Goal: Task Accomplishment & Management: Manage account settings

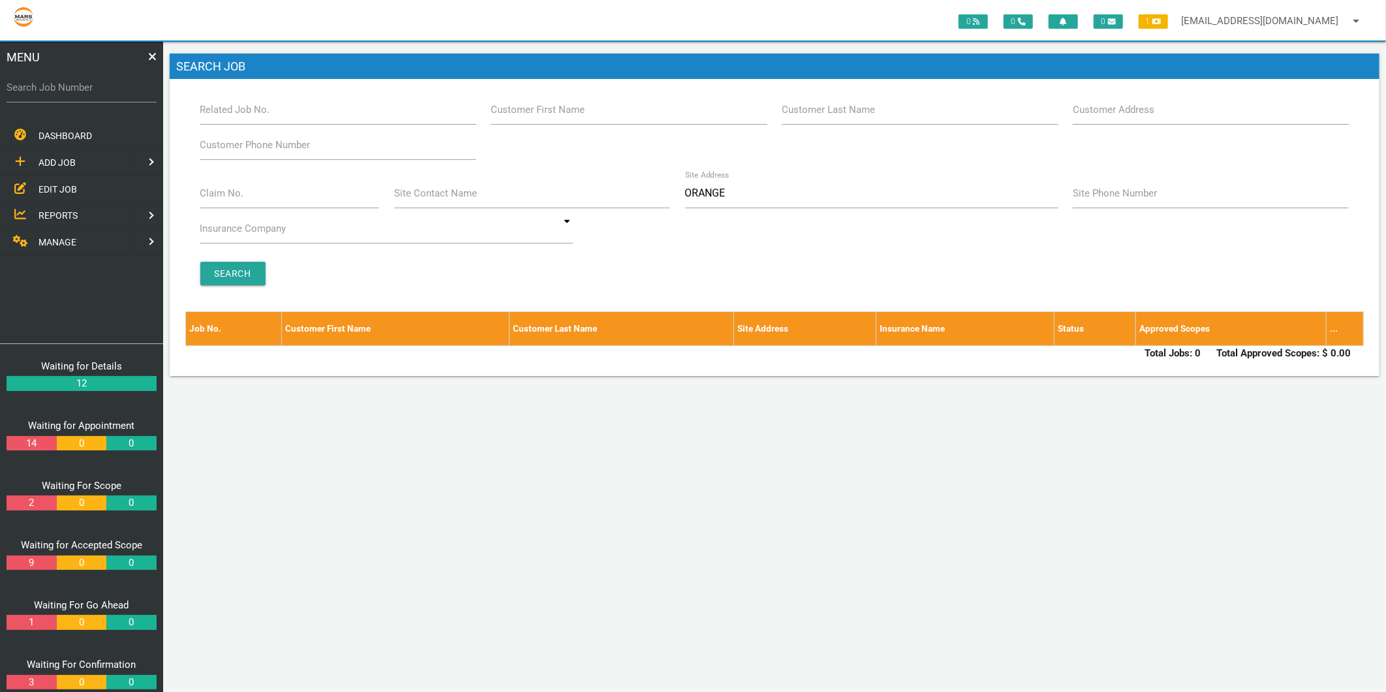
click at [72, 91] on label "Search Job Number" at bounding box center [82, 87] width 150 height 15
click at [72, 91] on input "Search Job Number" at bounding box center [82, 87] width 150 height 30
type input "1671"
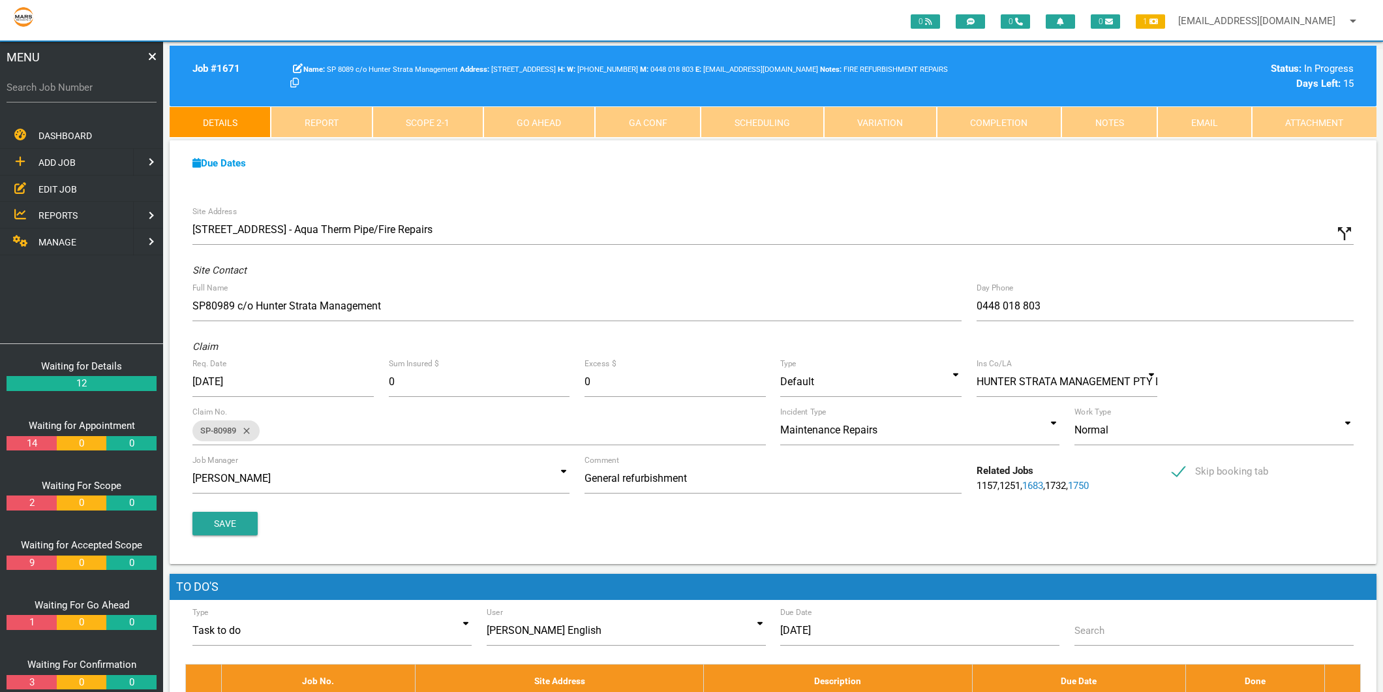
click at [1025, 119] on link "Completion" at bounding box center [999, 121] width 125 height 31
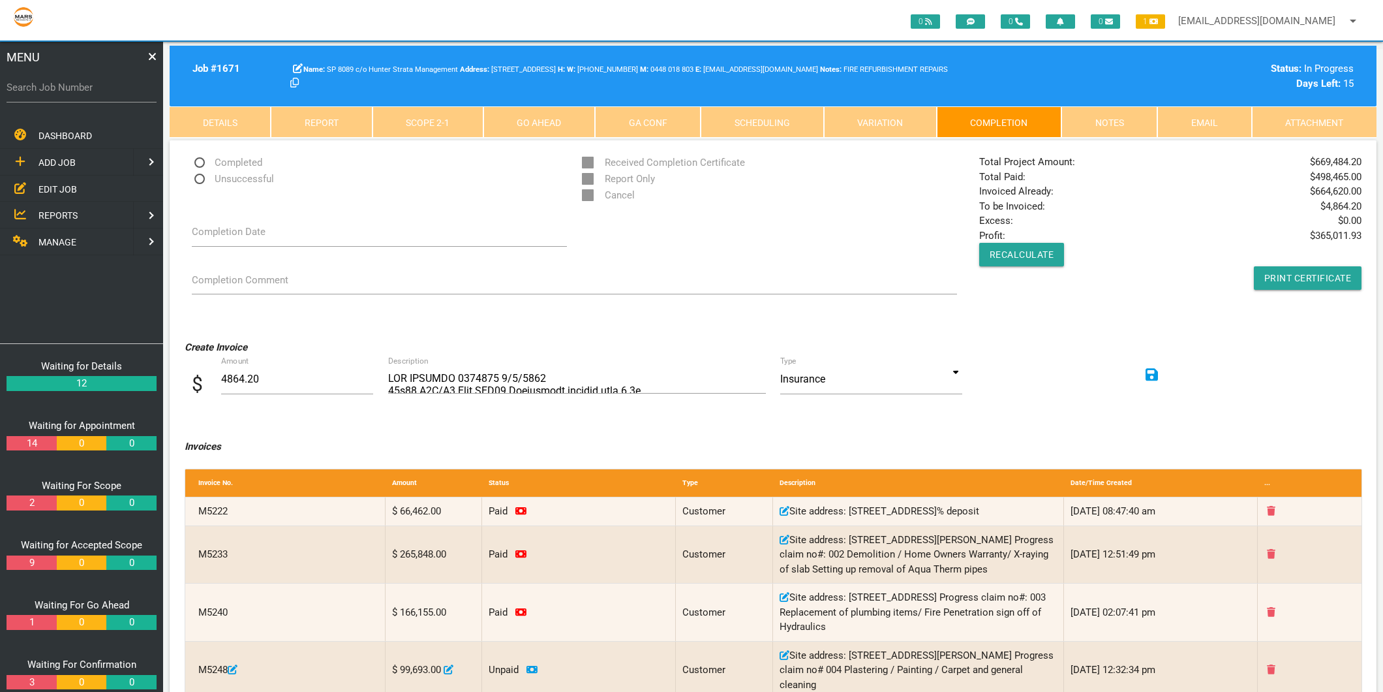
click at [54, 85] on label "Search Job Number" at bounding box center [82, 87] width 150 height 15
click at [54, 85] on input "Search Job Number" at bounding box center [82, 87] width 150 height 30
drag, startPoint x: 1028, startPoint y: 205, endPoint x: 1361, endPoint y: 206, distance: 332.2
click at [1361, 206] on div "Total Project Amount: $ 669,484.20 Total Paid: $ 498,465.00 Invoiced Already: $…" at bounding box center [1170, 222] width 397 height 135
drag, startPoint x: 1316, startPoint y: 190, endPoint x: 1361, endPoint y: 191, distance: 45.7
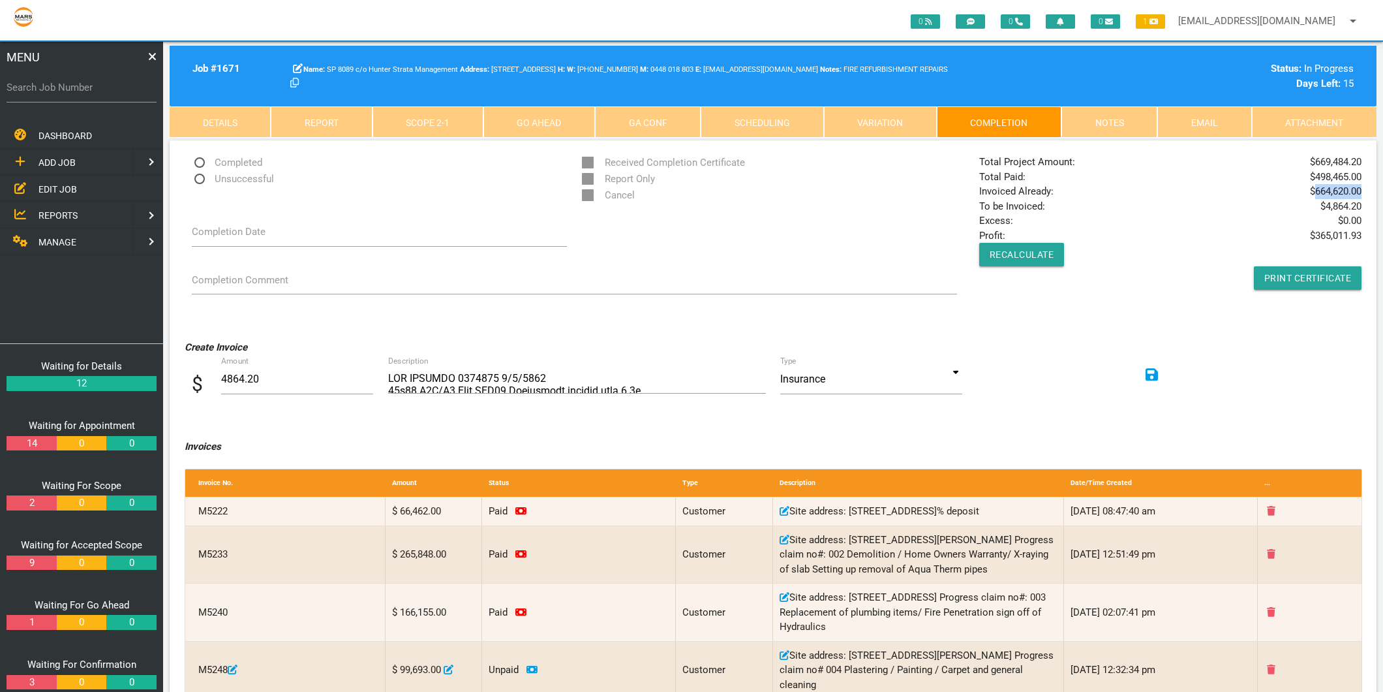
click at [1361, 191] on span "$ 664,620.00" at bounding box center [1336, 191] width 52 height 15
drag, startPoint x: 1361, startPoint y: 191, endPoint x: 1315, endPoint y: 162, distance: 54.9
click at [1314, 161] on span "$ 669,484.20" at bounding box center [1336, 162] width 52 height 15
drag, startPoint x: 1315, startPoint y: 162, endPoint x: 1342, endPoint y: 162, distance: 27.4
click at [1342, 162] on span "$ 669,484.20" at bounding box center [1336, 162] width 52 height 15
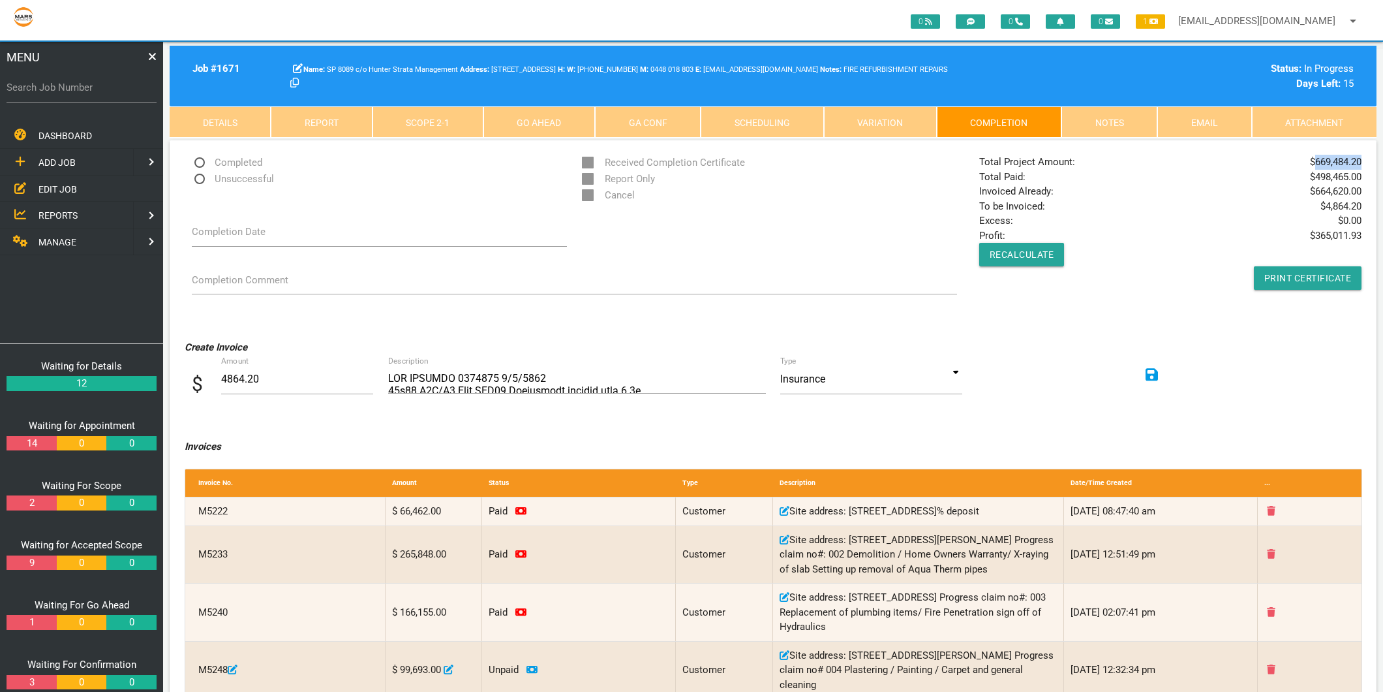
copy span "669,484.20"
drag, startPoint x: 1320, startPoint y: 177, endPoint x: 1352, endPoint y: 177, distance: 32.0
click at [1352, 177] on span "$ 498,465.00" at bounding box center [1336, 177] width 52 height 15
drag, startPoint x: 1352, startPoint y: 177, endPoint x: 1318, endPoint y: 191, distance: 36.6
click at [1318, 191] on span "$ 664,620.00" at bounding box center [1336, 191] width 52 height 15
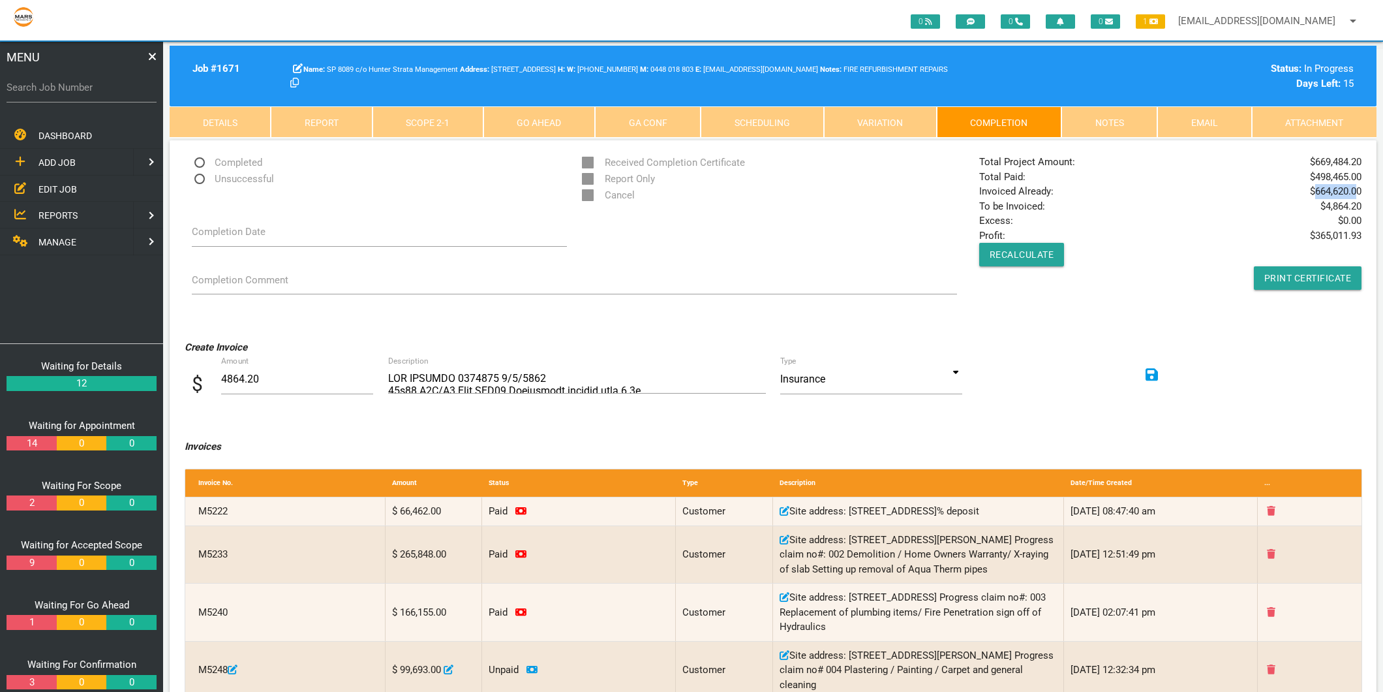
drag, startPoint x: 1314, startPoint y: 191, endPoint x: 1359, endPoint y: 190, distance: 44.4
click at [1359, 190] on span "$ 664,620.00" at bounding box center [1336, 191] width 52 height 15
copy span "664,620.0"
drag, startPoint x: 1317, startPoint y: 174, endPoint x: 1361, endPoint y: 177, distance: 44.5
click at [1361, 177] on span "$ 498,465.00" at bounding box center [1336, 177] width 52 height 15
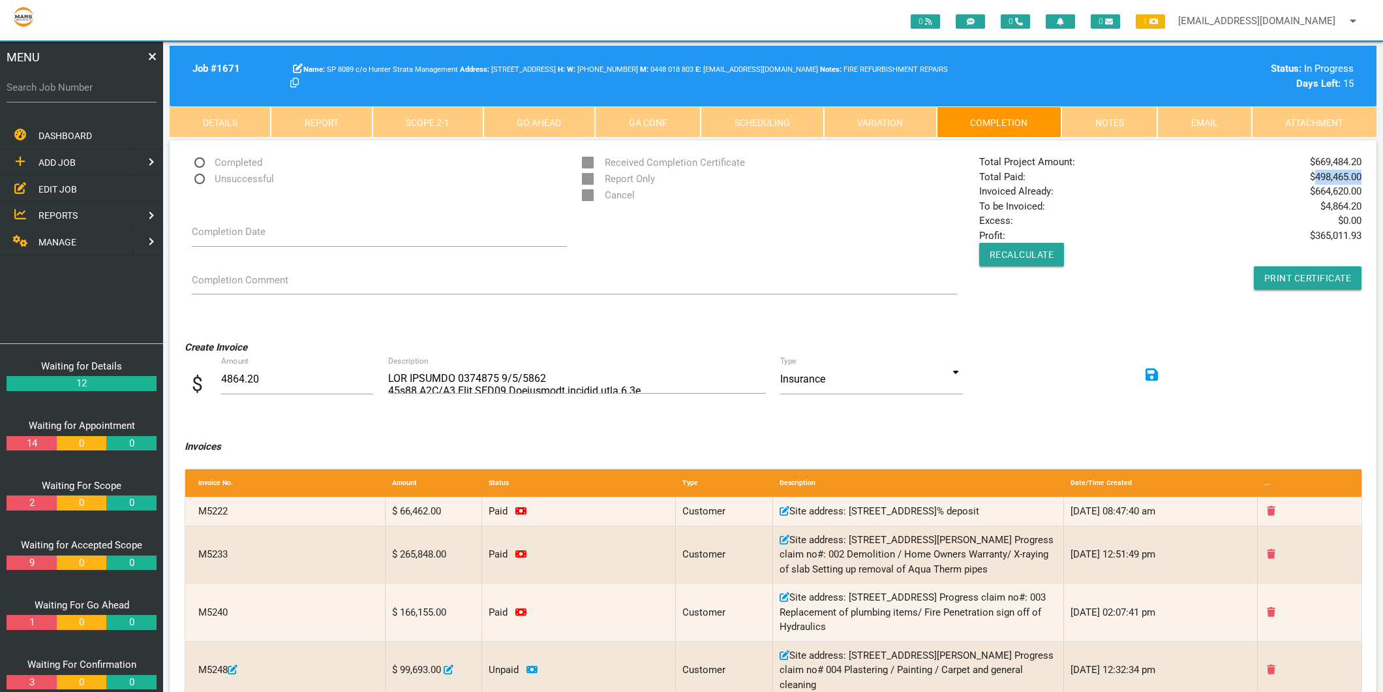
copy span "498,465.00"
click at [57, 78] on div "Search Job Number" at bounding box center [82, 89] width 150 height 35
type input "1783"
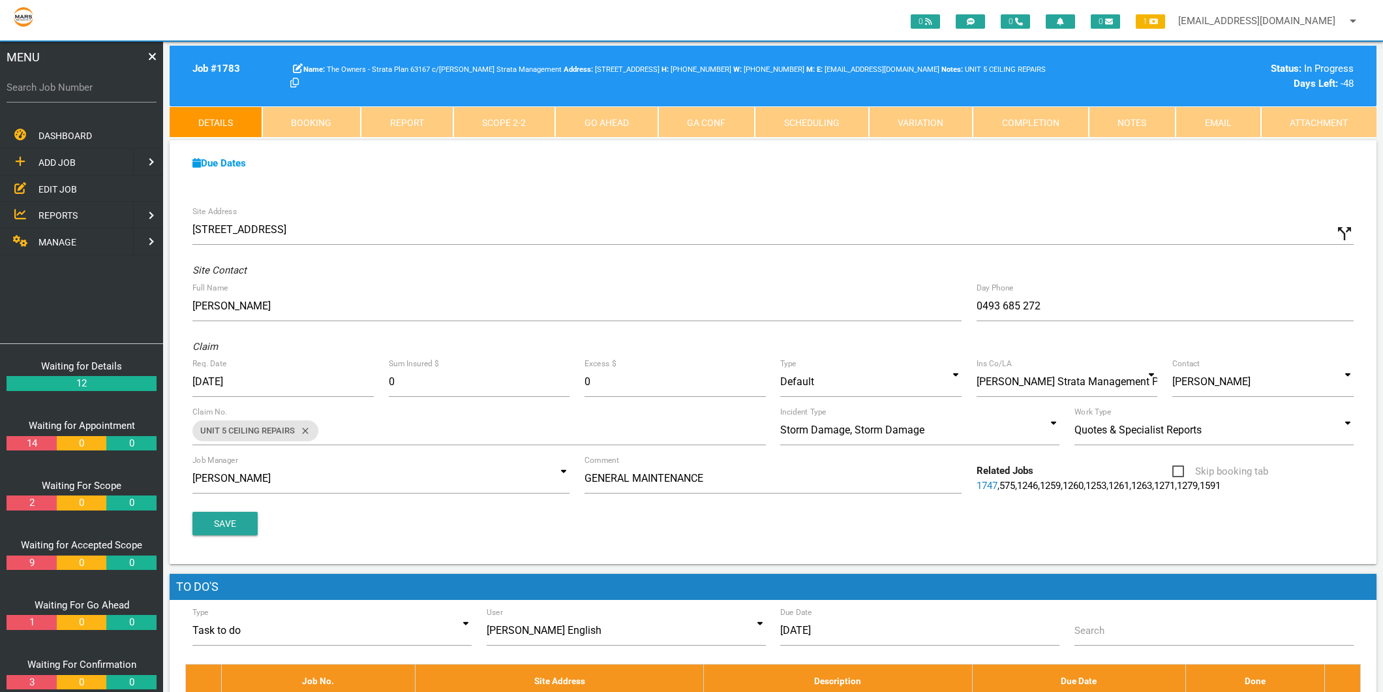
click at [84, 82] on label "Search Job Number" at bounding box center [82, 87] width 150 height 15
click at [84, 82] on input "Search Job Number" at bounding box center [82, 87] width 150 height 30
click at [118, 95] on input "1740" at bounding box center [82, 87] width 150 height 30
type input "1671"
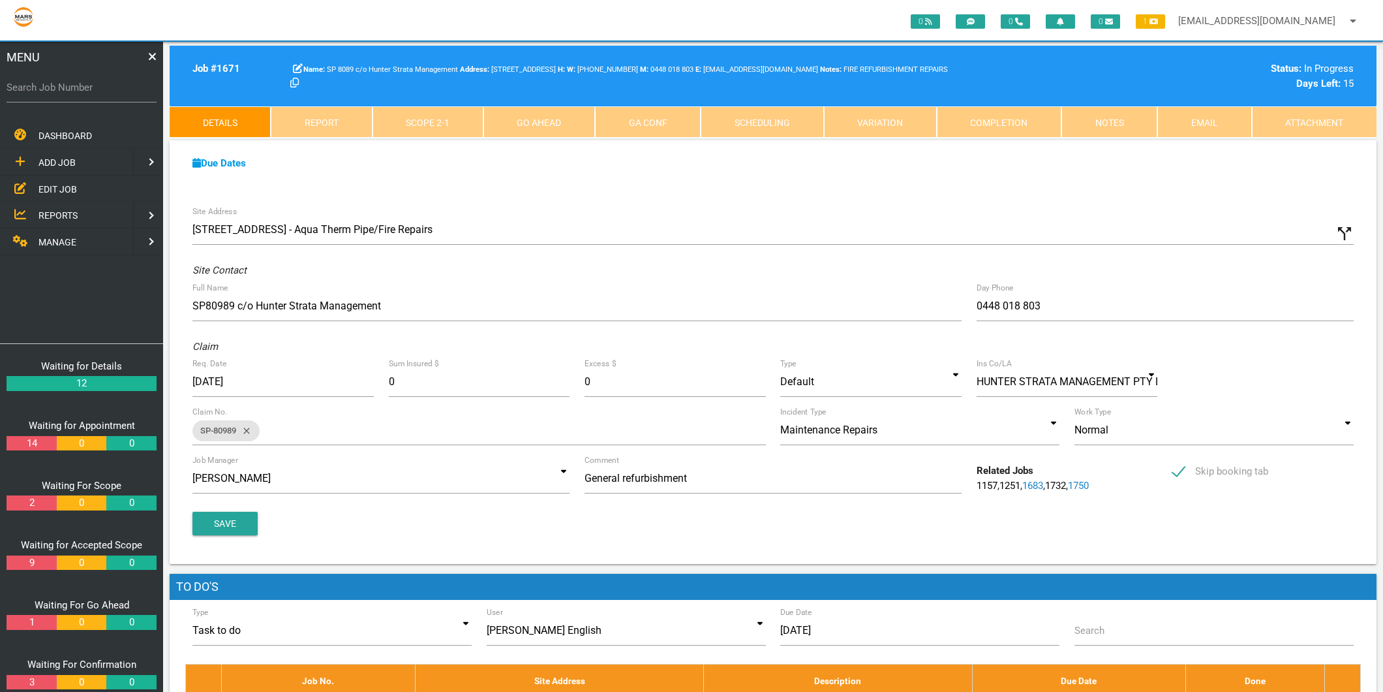
click at [108, 87] on label "Search Job Number" at bounding box center [82, 87] width 150 height 15
click at [108, 87] on input "Search Job Number" at bounding box center [82, 87] width 150 height 30
type input "1740"
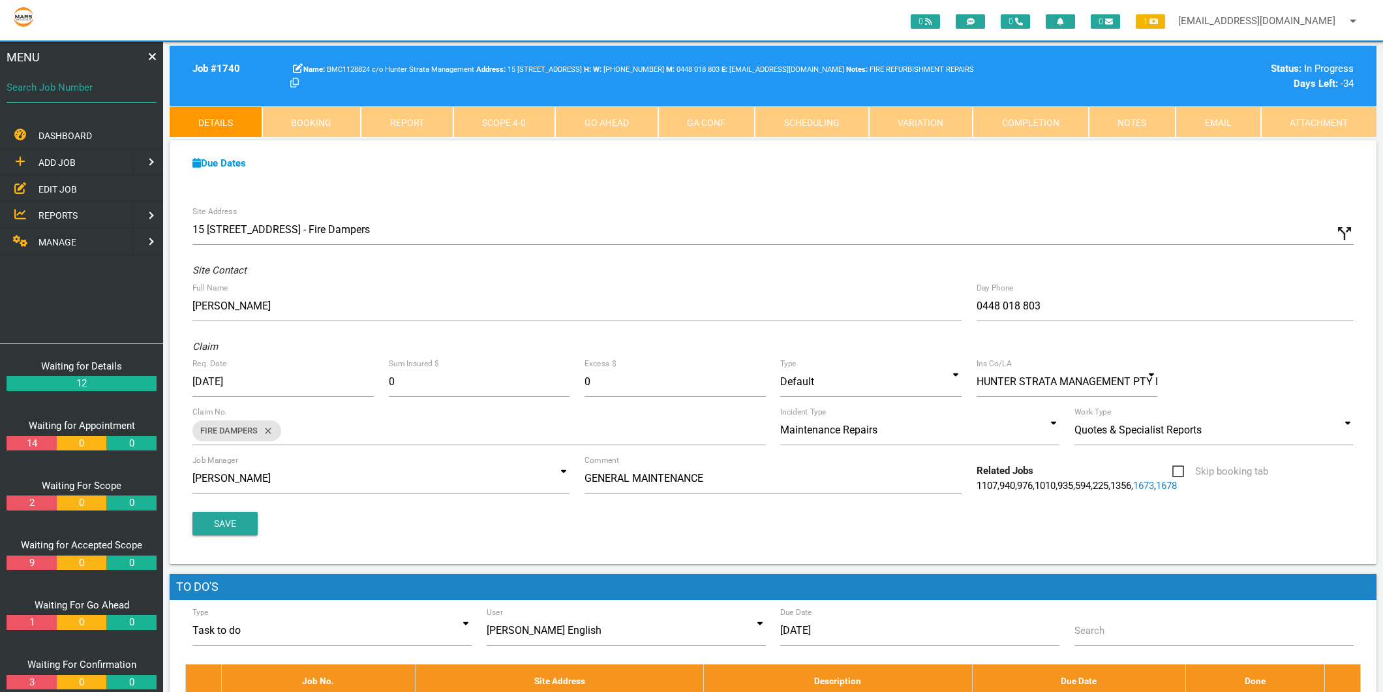
click at [36, 75] on div "Search Job Number" at bounding box center [82, 89] width 150 height 35
type input "1749"
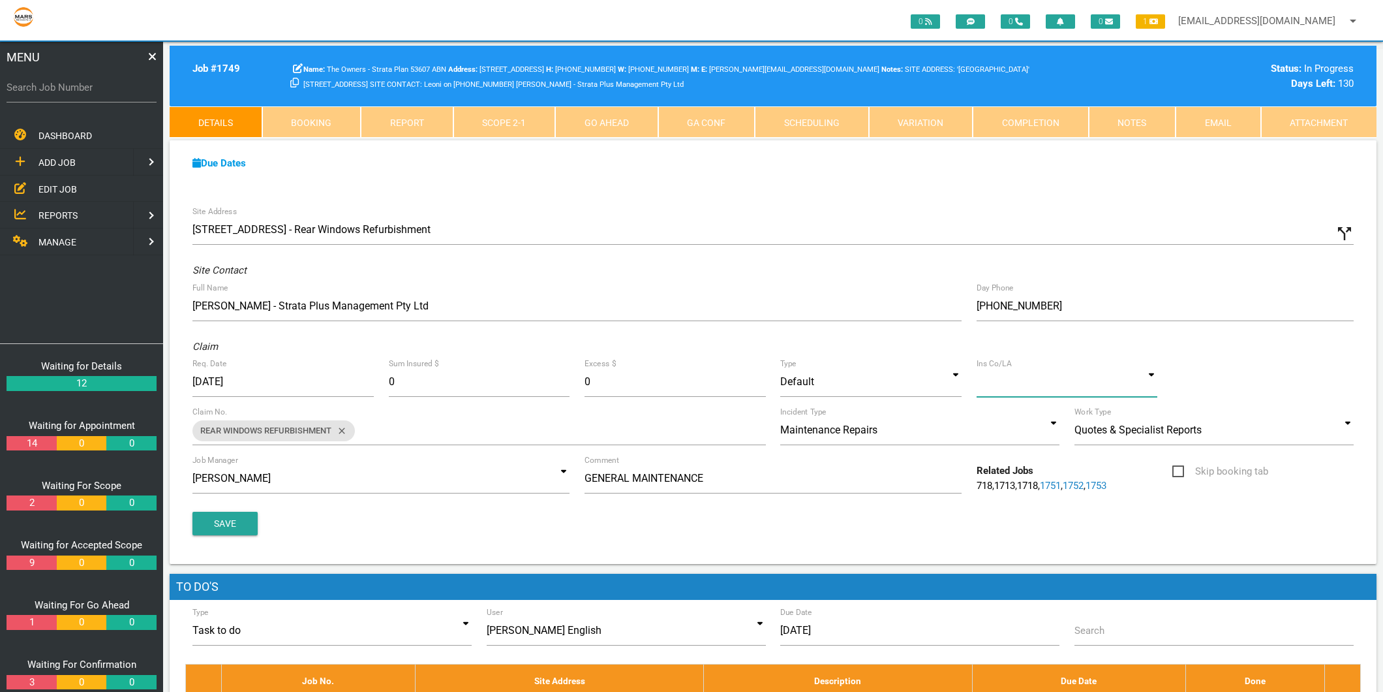
click at [997, 387] on input at bounding box center [1067, 382] width 181 height 30
click at [1267, 382] on div "Req. Date [DATE] Sum Insured $ 0 Excess $ 0 Type Default Default Default Defaul…" at bounding box center [773, 384] width 1176 height 35
type input "Private"
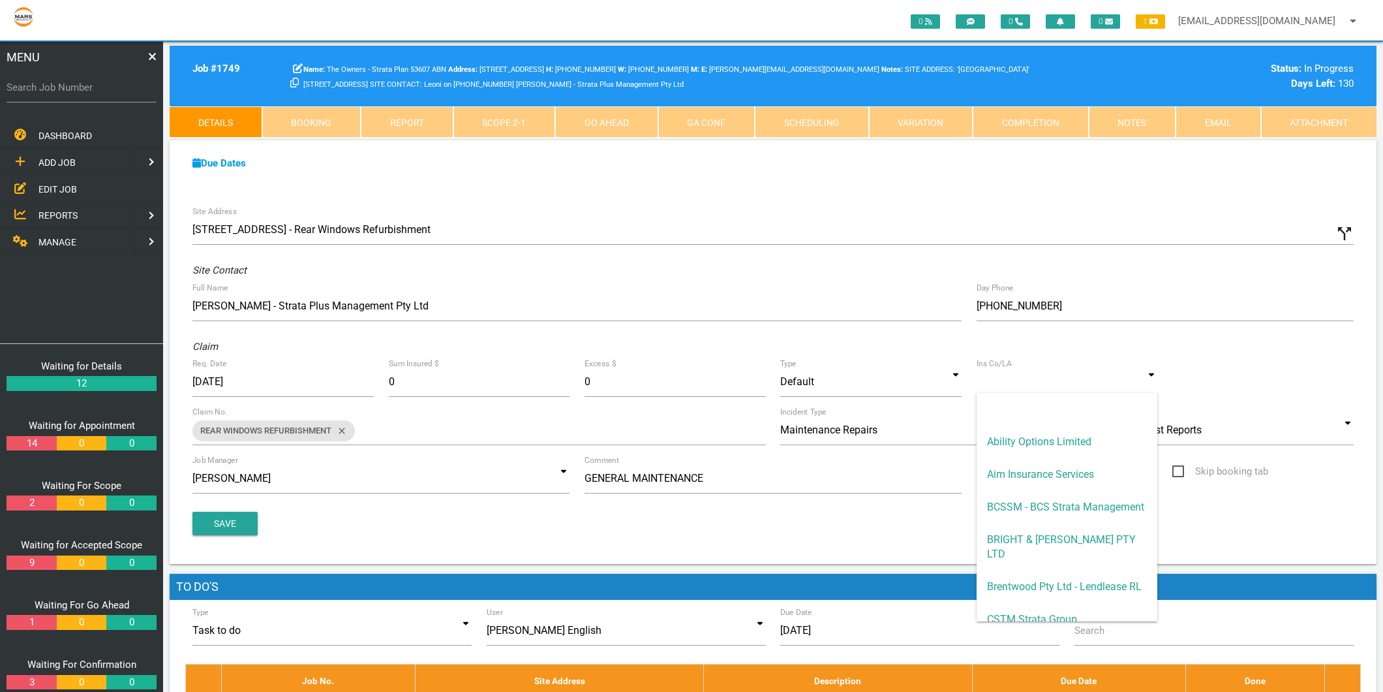
click at [1047, 381] on input at bounding box center [1067, 382] width 181 height 30
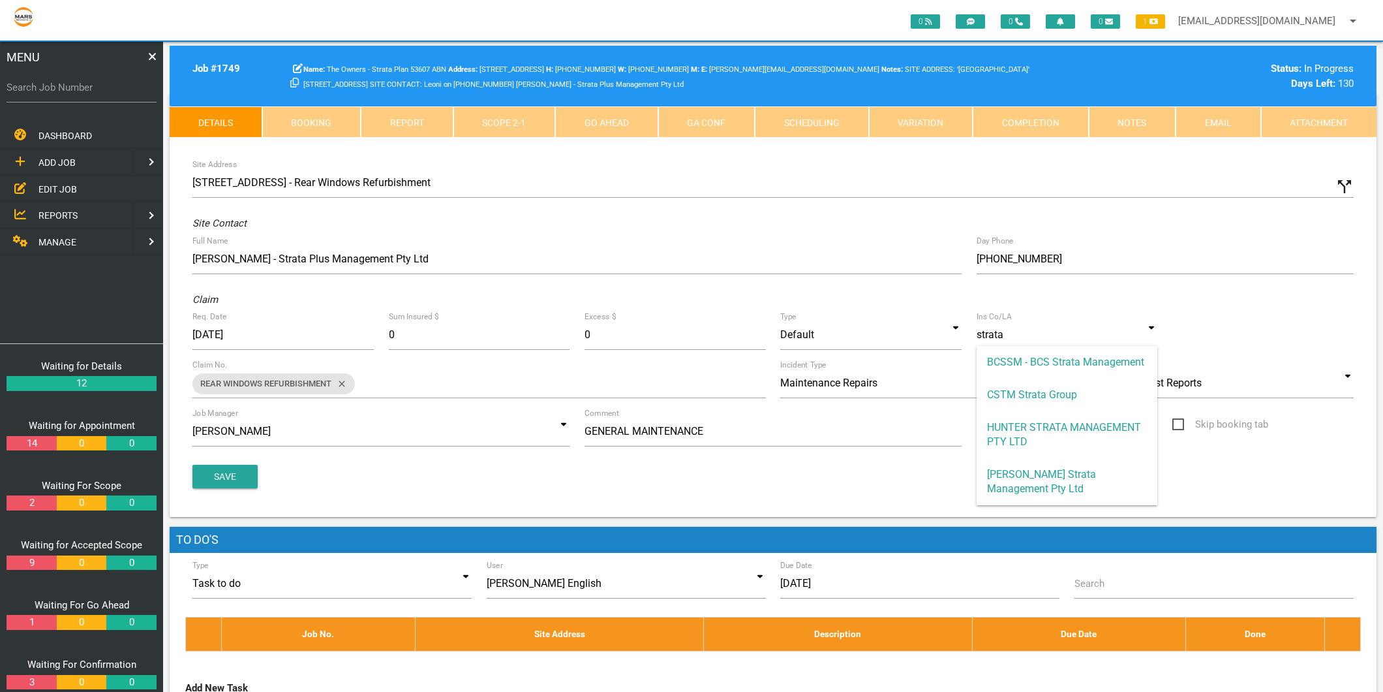
scroll to position [72, 0]
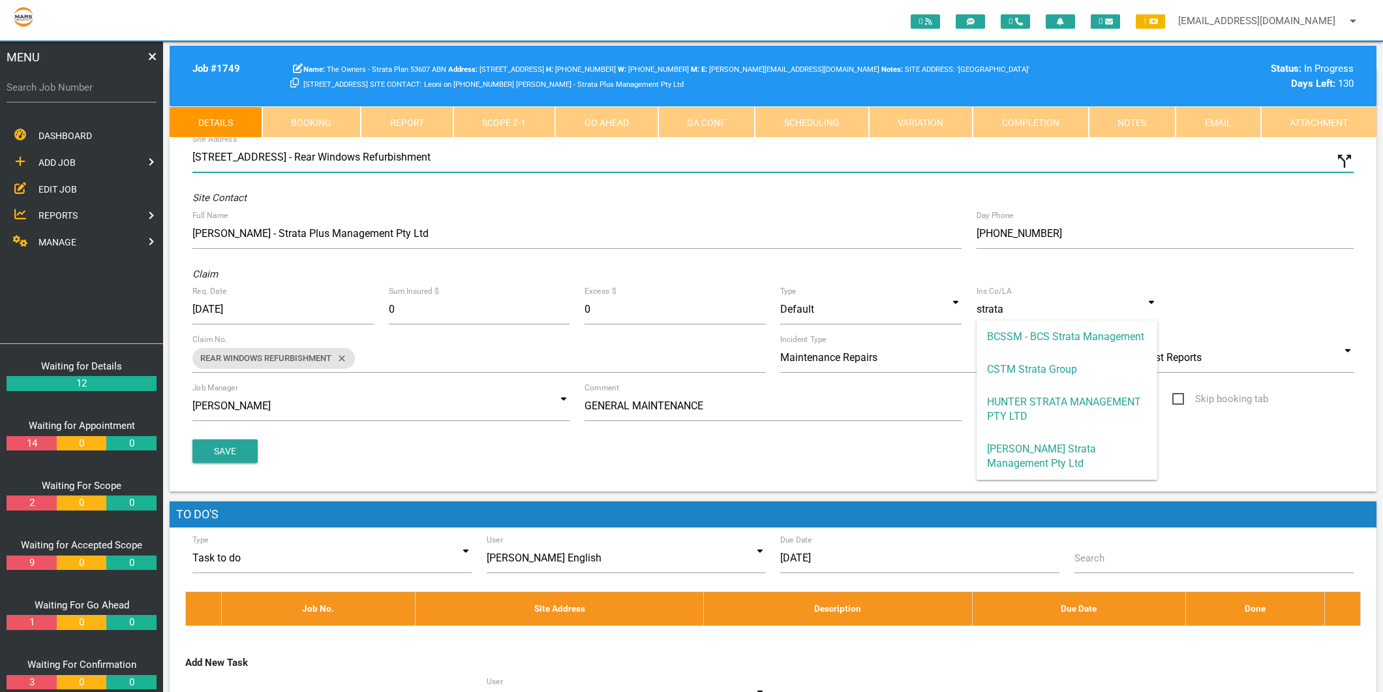
click at [1090, 154] on input "[STREET_ADDRESS] - Rear Windows Refurbishment" at bounding box center [774, 157] width 1162 height 30
type input "Private"
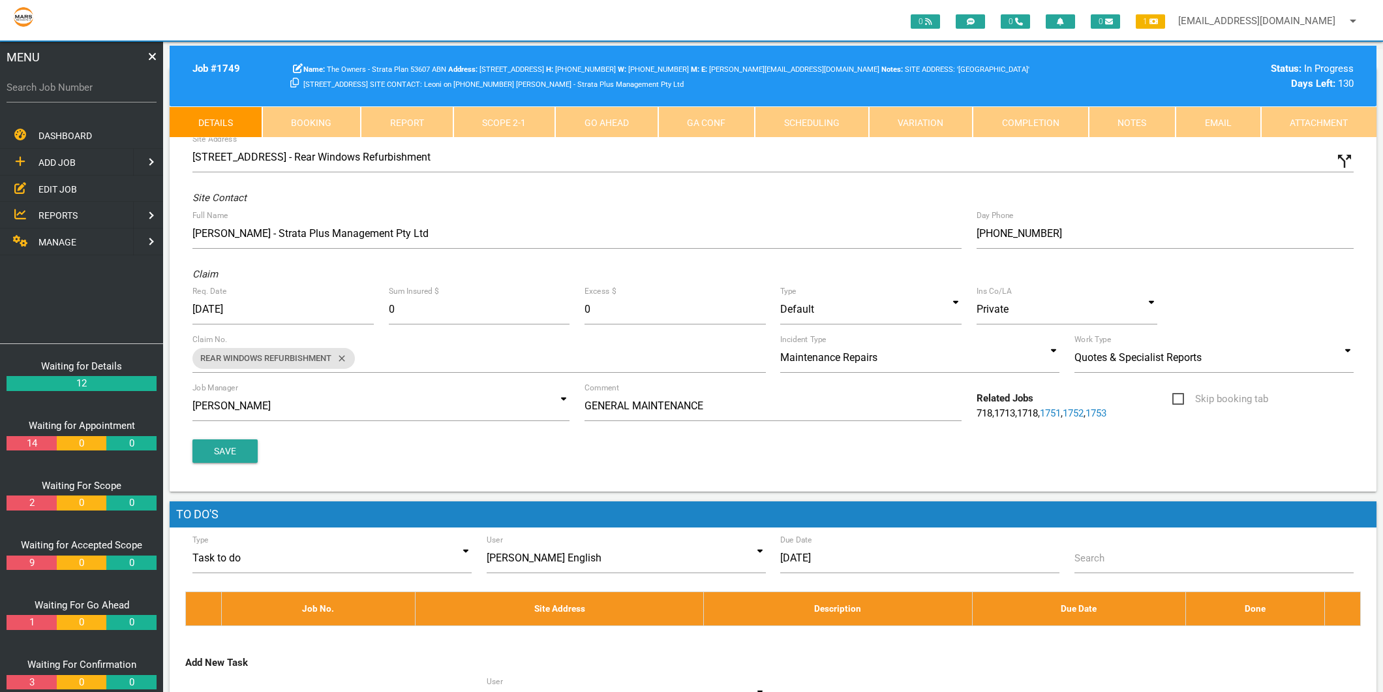
click at [65, 87] on label "Search Job Number" at bounding box center [82, 87] width 150 height 15
click at [65, 87] on input "Search Job Number" at bounding box center [82, 87] width 150 height 30
type input "1746"
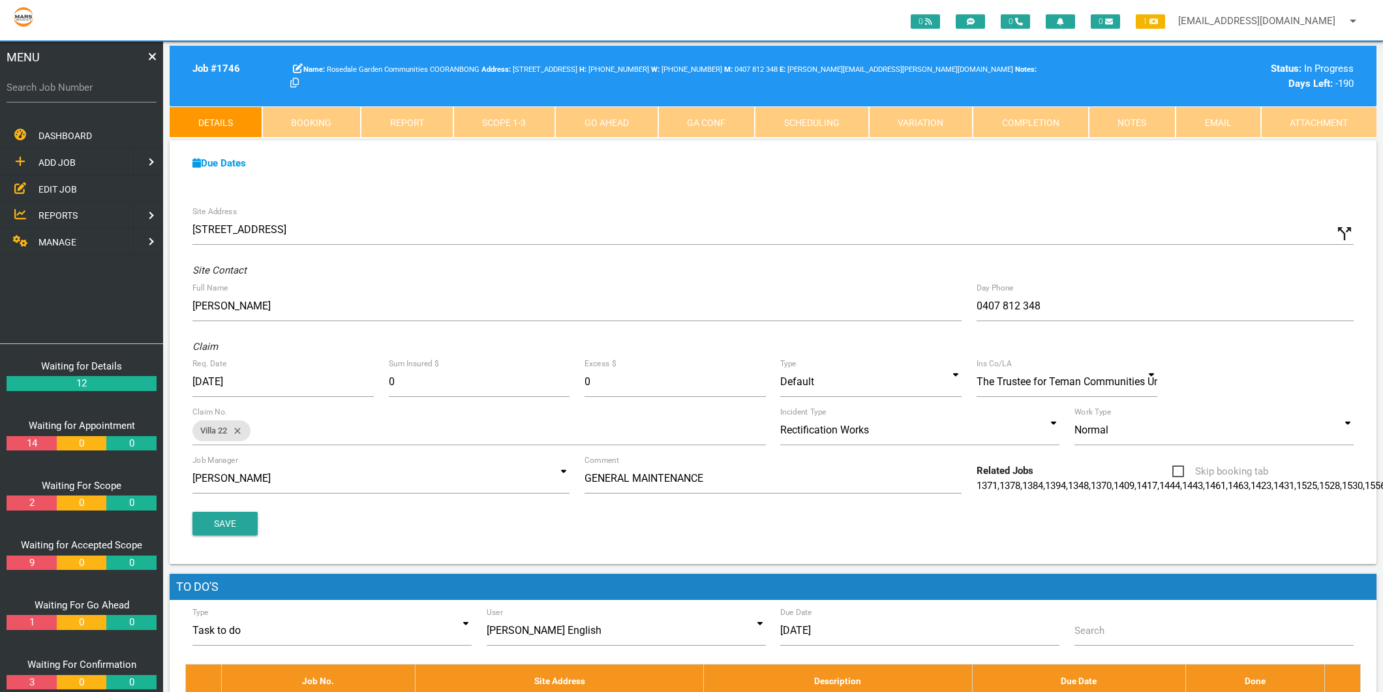
click at [111, 82] on label "Search Job Number" at bounding box center [82, 87] width 150 height 15
click at [111, 82] on input "Search Job Number" at bounding box center [82, 87] width 150 height 30
click at [72, 94] on input "Search Job Number" at bounding box center [82, 87] width 150 height 30
type input "1740"
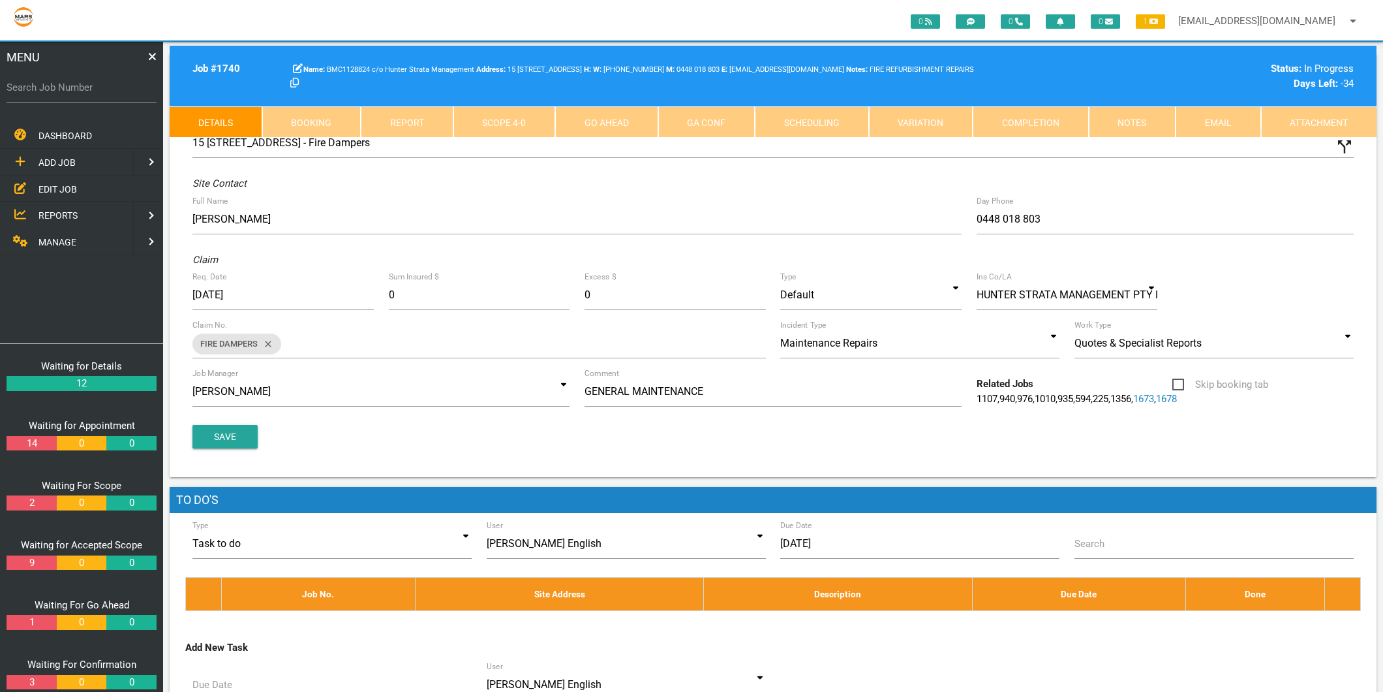
click at [1061, 125] on link "Completion" at bounding box center [1031, 121] width 116 height 31
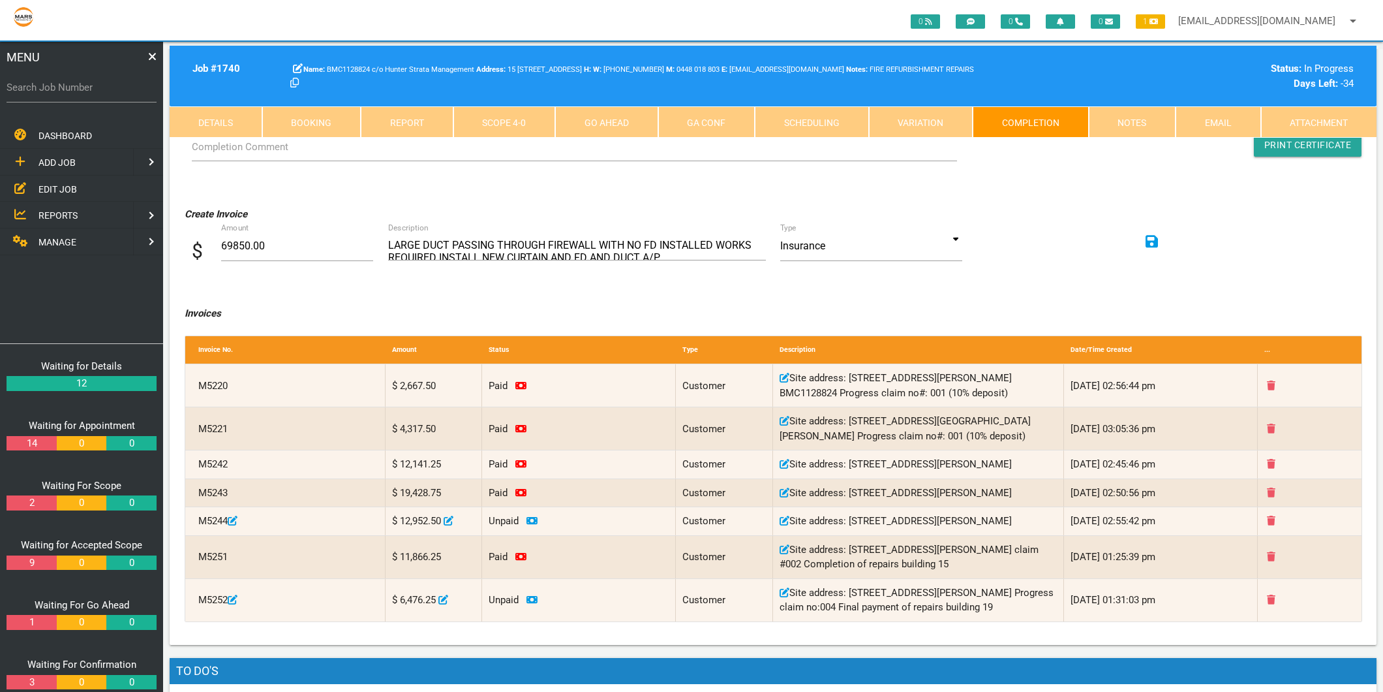
scroll to position [145, 0]
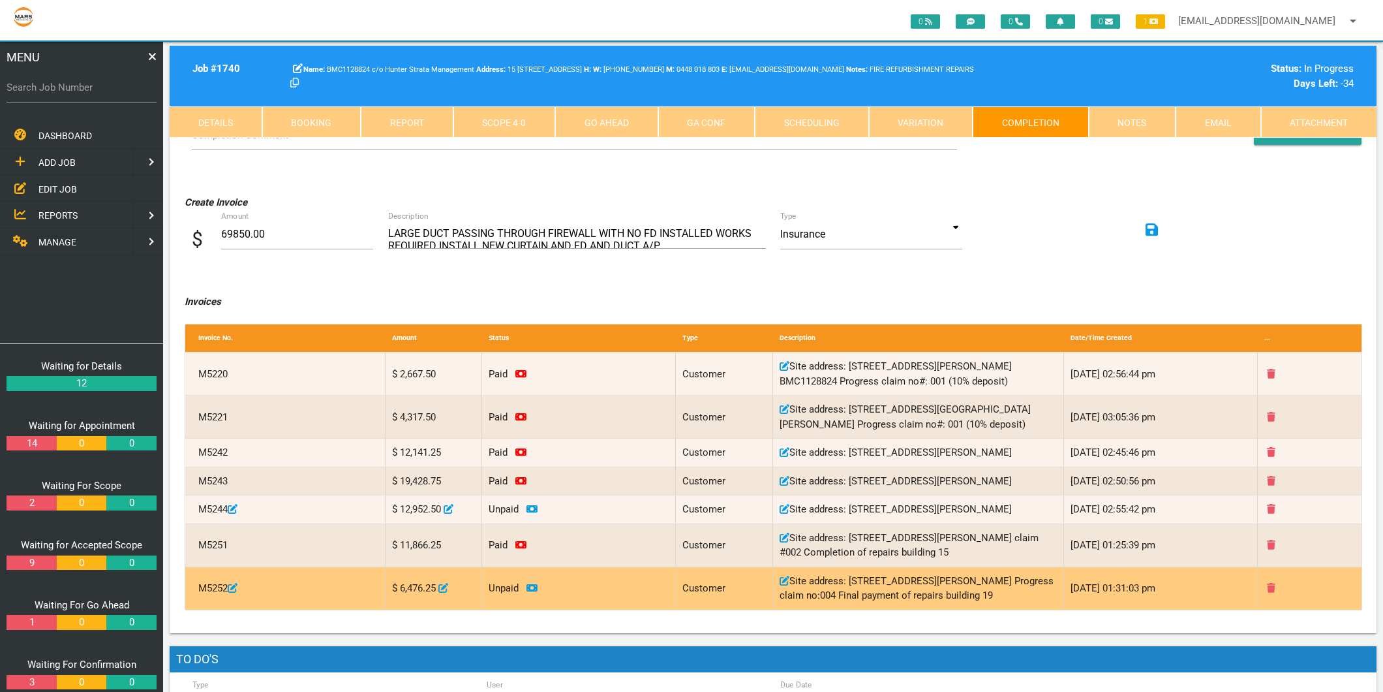
click at [532, 593] on icon at bounding box center [532, 588] width 11 height 10
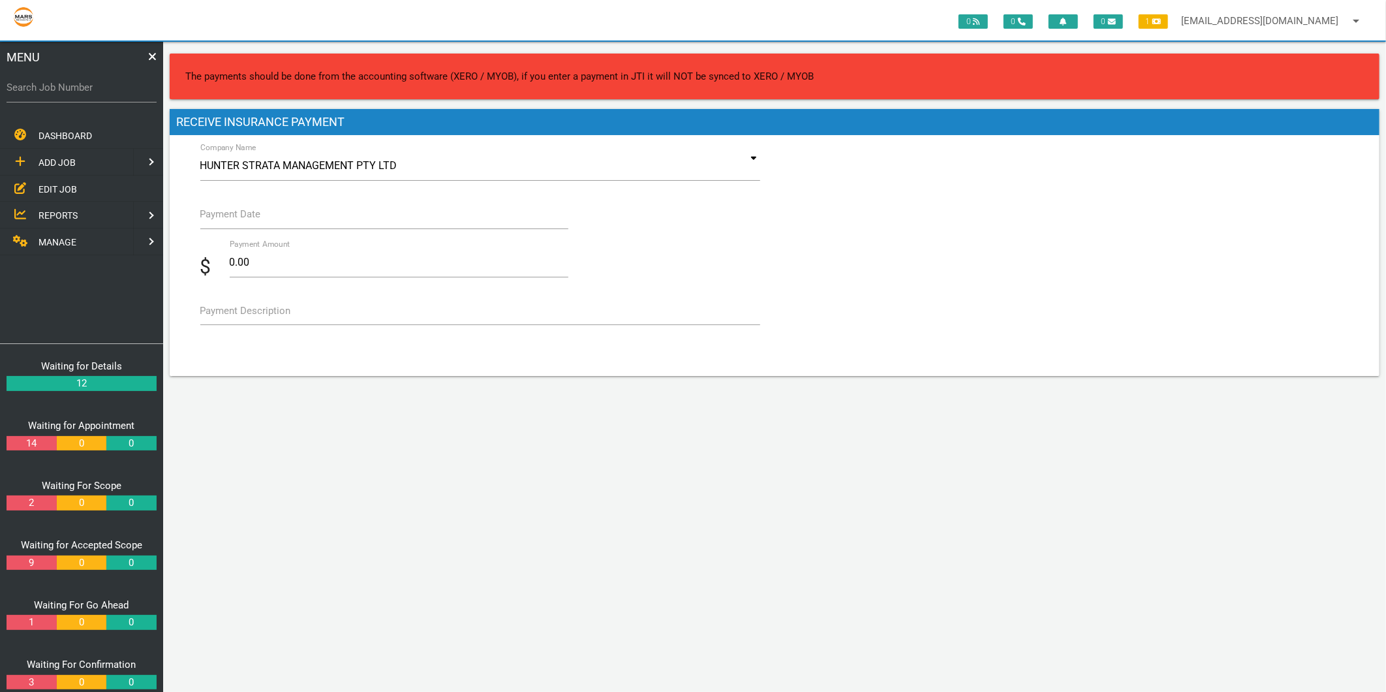
click at [244, 214] on label "Payment Date" at bounding box center [230, 214] width 61 height 15
click at [244, 214] on input "Payment Date" at bounding box center [384, 214] width 368 height 30
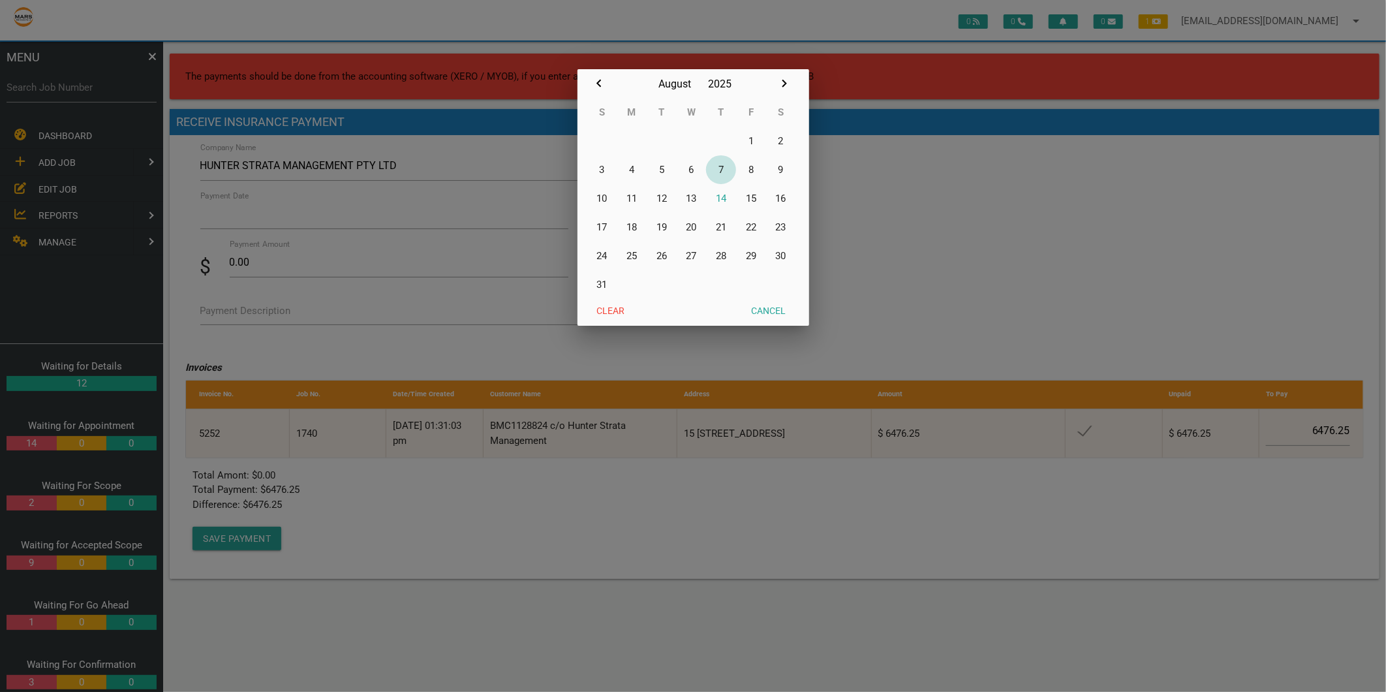
click at [720, 168] on button "7" at bounding box center [721, 169] width 30 height 29
type input "[DATE]"
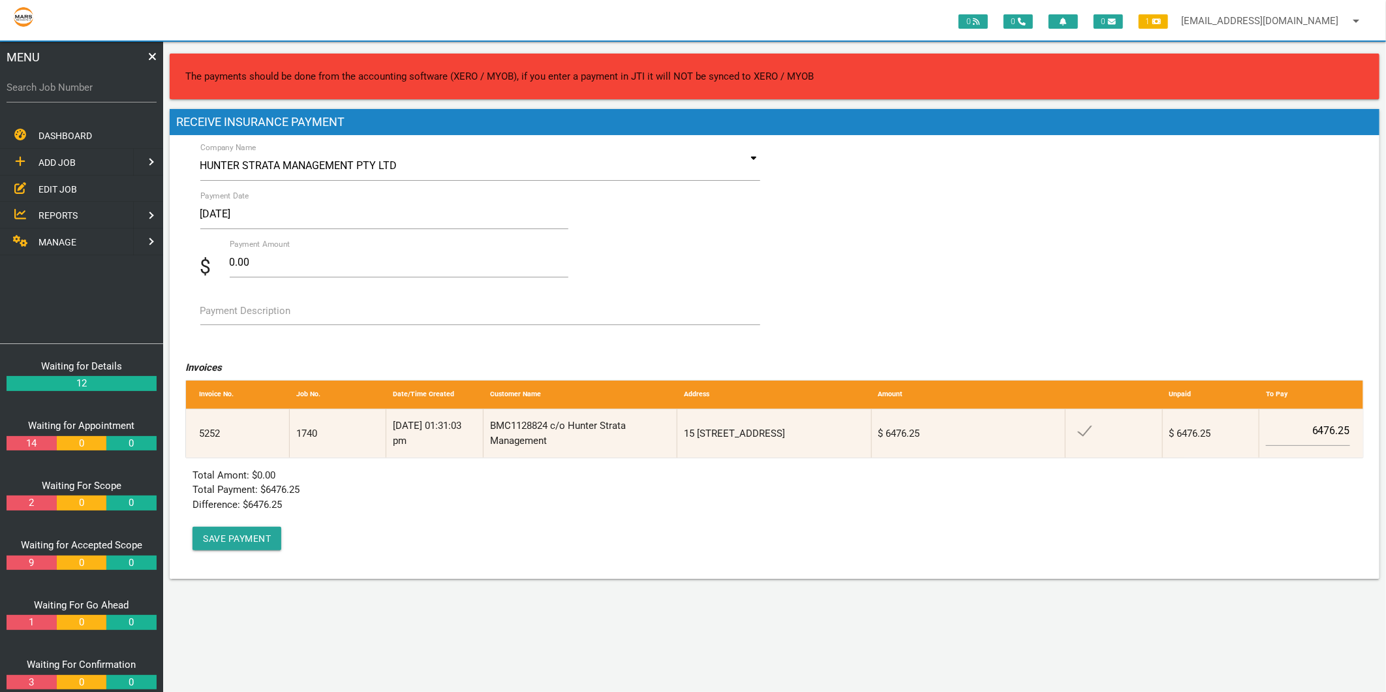
click at [312, 249] on label "Payment Amount" at bounding box center [365, 244] width 271 height 12
click at [312, 249] on input "0.00" at bounding box center [399, 262] width 339 height 30
click at [312, 249] on label "Payment Amount" at bounding box center [365, 244] width 271 height 12
click at [312, 249] on input "0.00" at bounding box center [399, 262] width 339 height 30
click at [312, 249] on label "Payment Amount" at bounding box center [365, 244] width 271 height 12
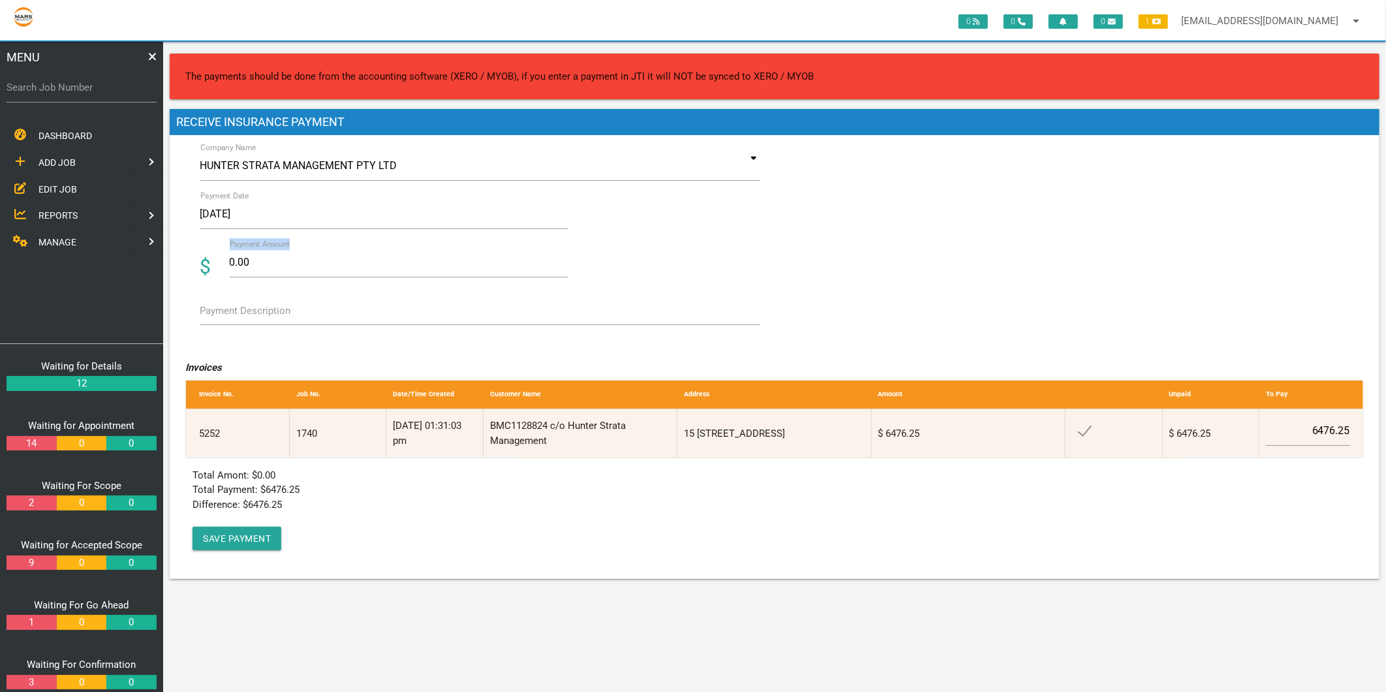
click at [312, 249] on input "0.00" at bounding box center [399, 262] width 339 height 30
click at [312, 249] on label "Payment Amount" at bounding box center [365, 244] width 271 height 12
click at [312, 249] on input "0.00" at bounding box center [399, 262] width 339 height 30
drag, startPoint x: 312, startPoint y: 249, endPoint x: 260, endPoint y: 259, distance: 53.2
click at [260, 259] on input "0.00" at bounding box center [399, 262] width 339 height 30
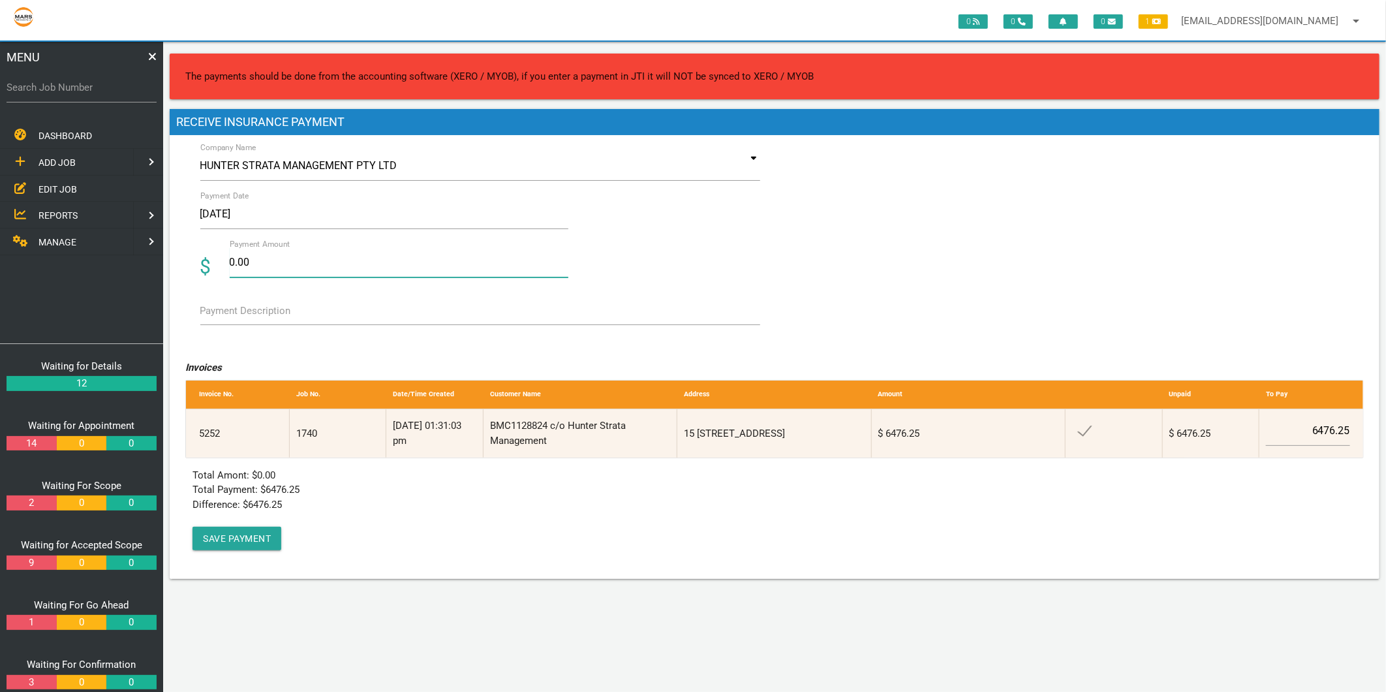
click at [260, 259] on input "0.00" at bounding box center [399, 262] width 339 height 30
type input "6476.25"
click at [239, 315] on label "Payment Description" at bounding box center [245, 310] width 91 height 15
click at [239, 315] on textarea "Payment Description" at bounding box center [480, 310] width 560 height 29
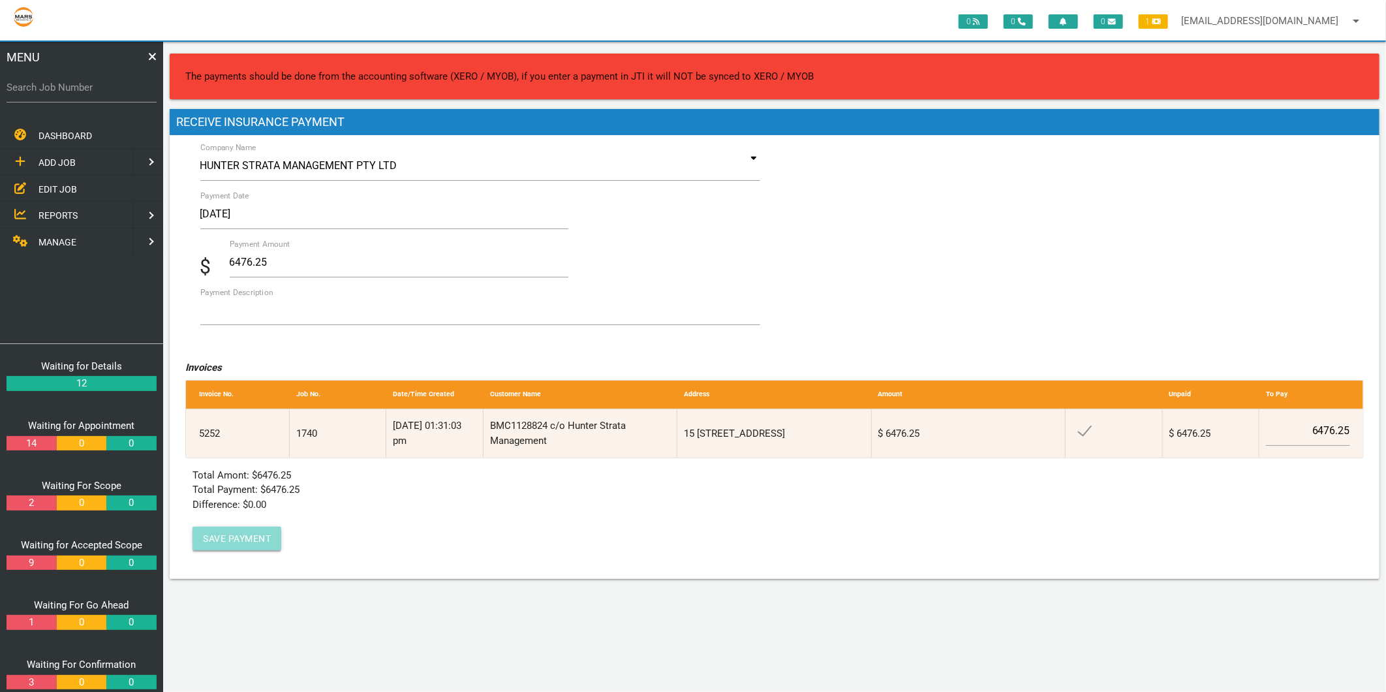
click at [245, 532] on button "Save Payment" at bounding box center [237, 538] width 89 height 23
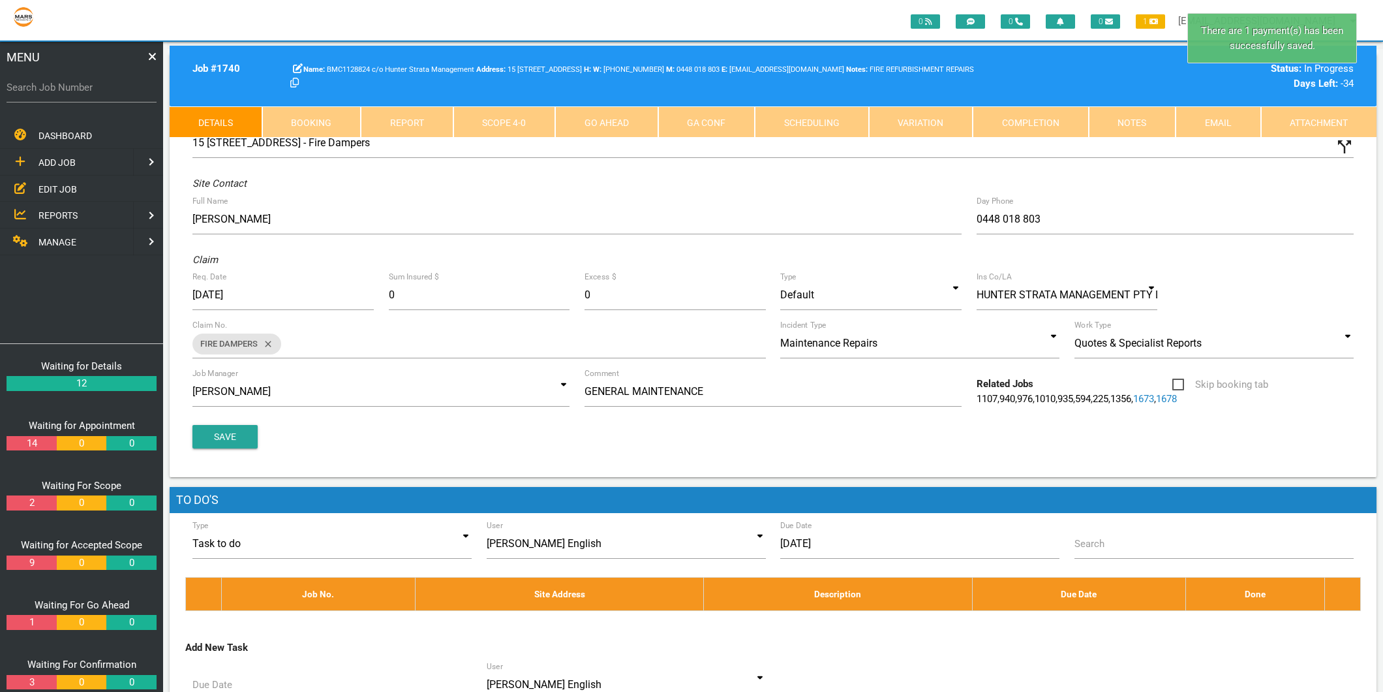
click at [1031, 114] on link "Completion" at bounding box center [1031, 121] width 116 height 31
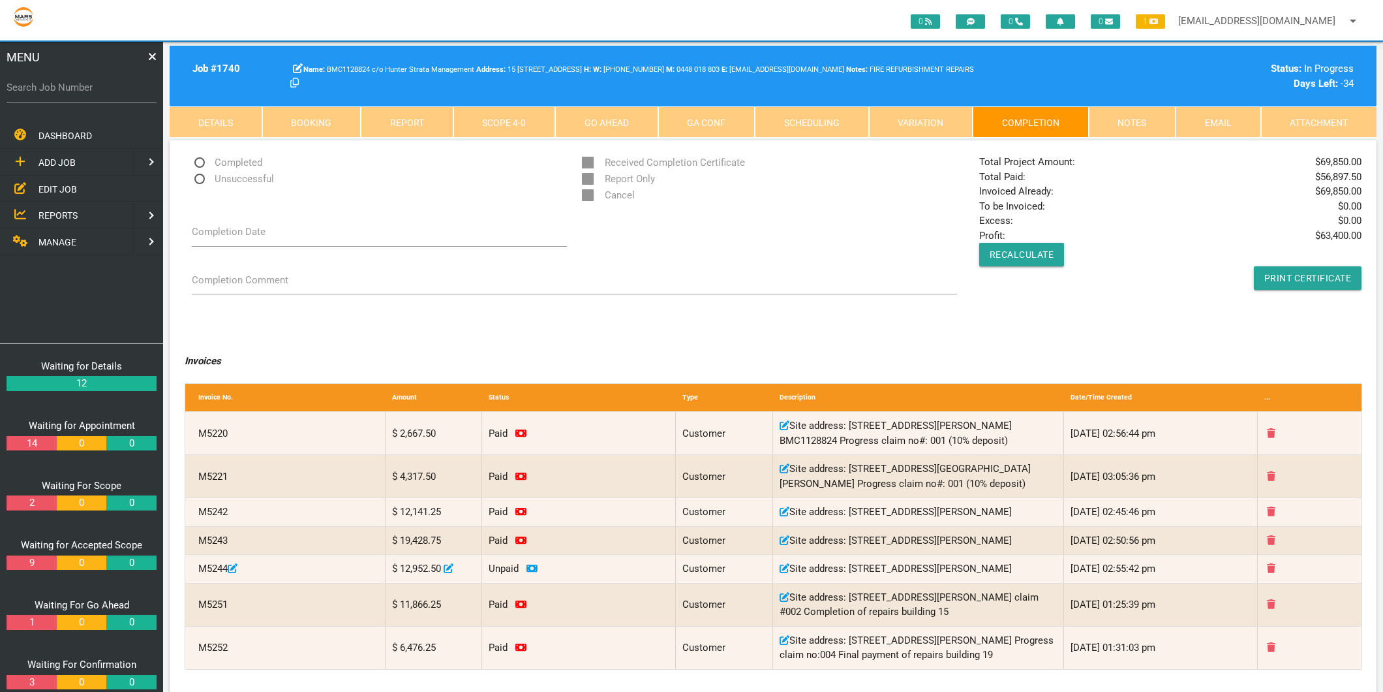
click at [230, 164] on span "Completed" at bounding box center [227, 163] width 70 height 16
click at [200, 163] on input "Completed" at bounding box center [196, 159] width 8 height 8
radio input "true"
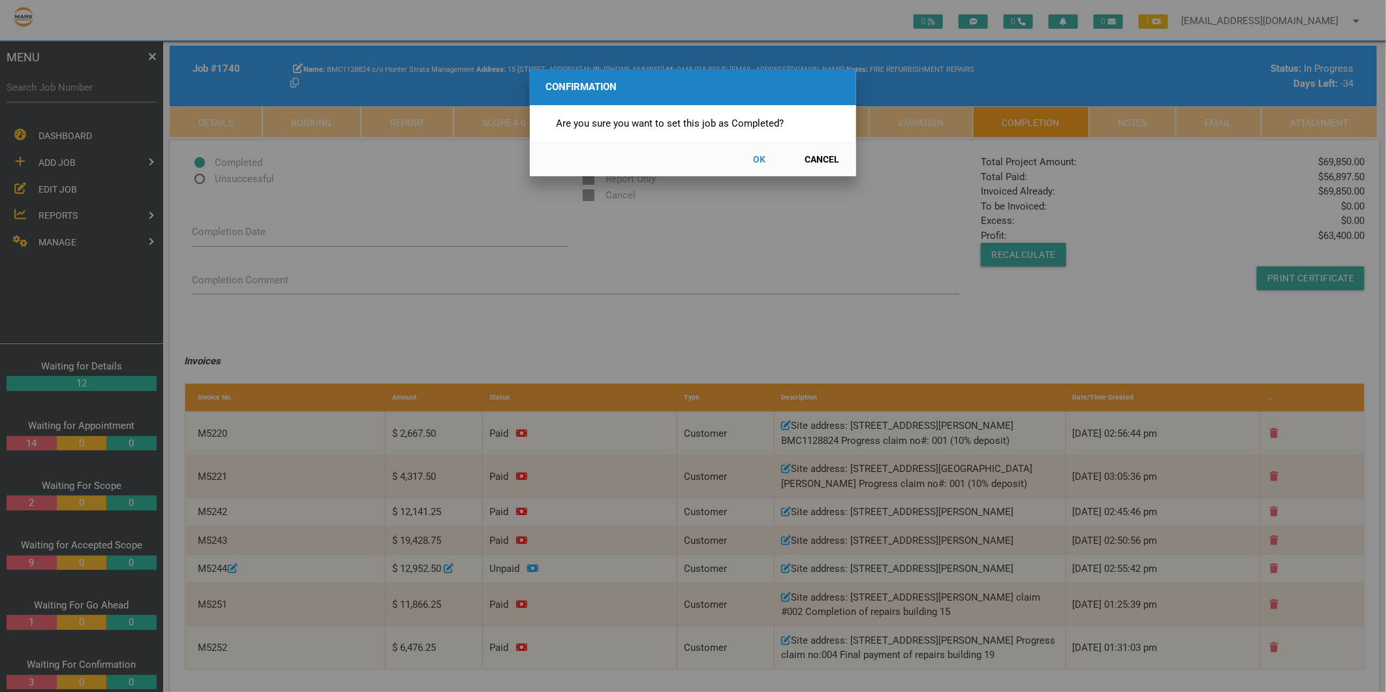
click at [760, 158] on button "OK" at bounding box center [759, 159] width 57 height 23
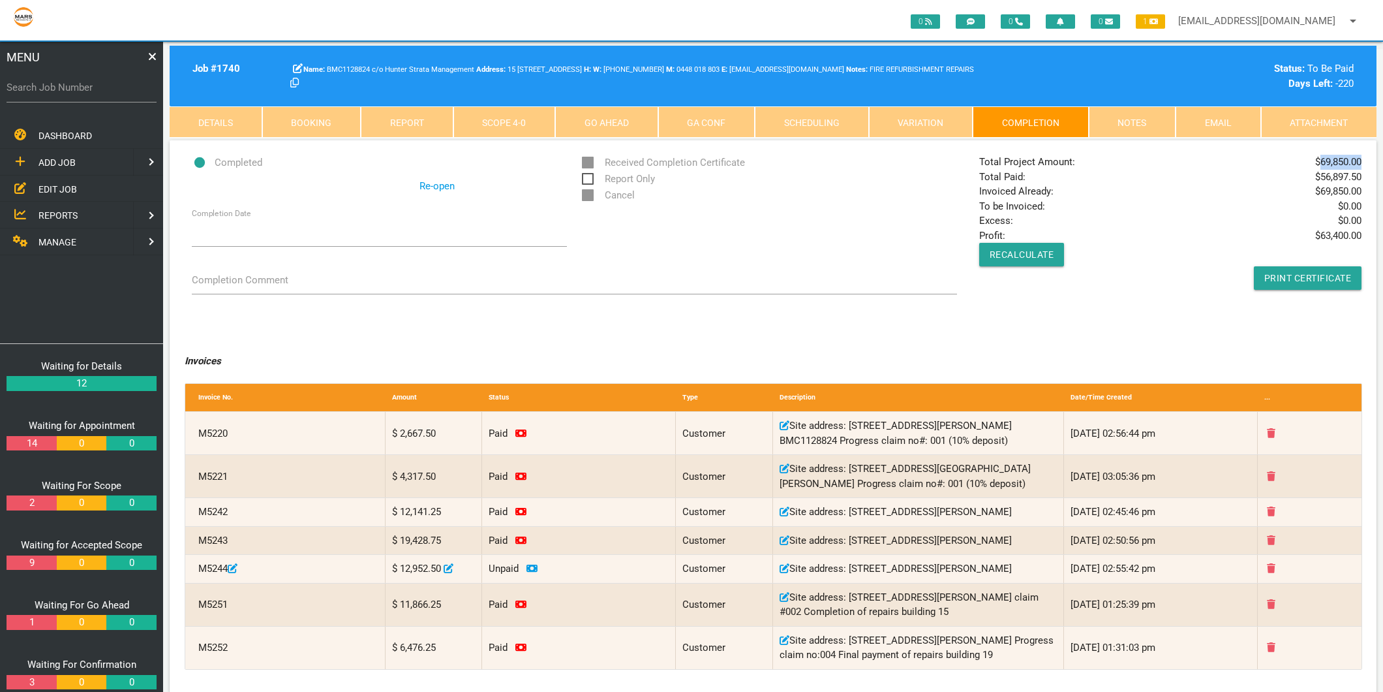
drag, startPoint x: 1322, startPoint y: 157, endPoint x: 1360, endPoint y: 161, distance: 38.1
click at [1360, 161] on span "$ 69,850.00" at bounding box center [1339, 162] width 46 height 15
copy span "69,850.00"
drag, startPoint x: 1361, startPoint y: 179, endPoint x: 1322, endPoint y: 177, distance: 38.6
click at [1322, 177] on span "$ 56,897.50" at bounding box center [1339, 177] width 46 height 15
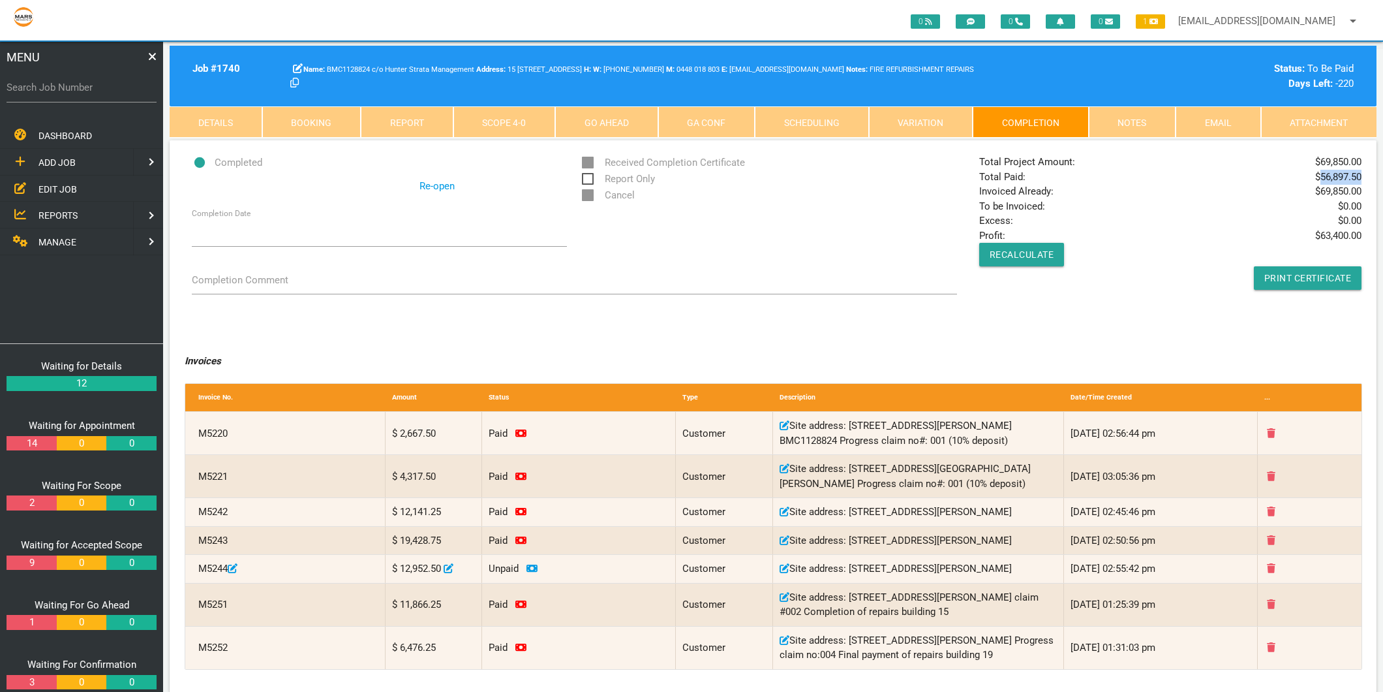
copy span "56,897.50"
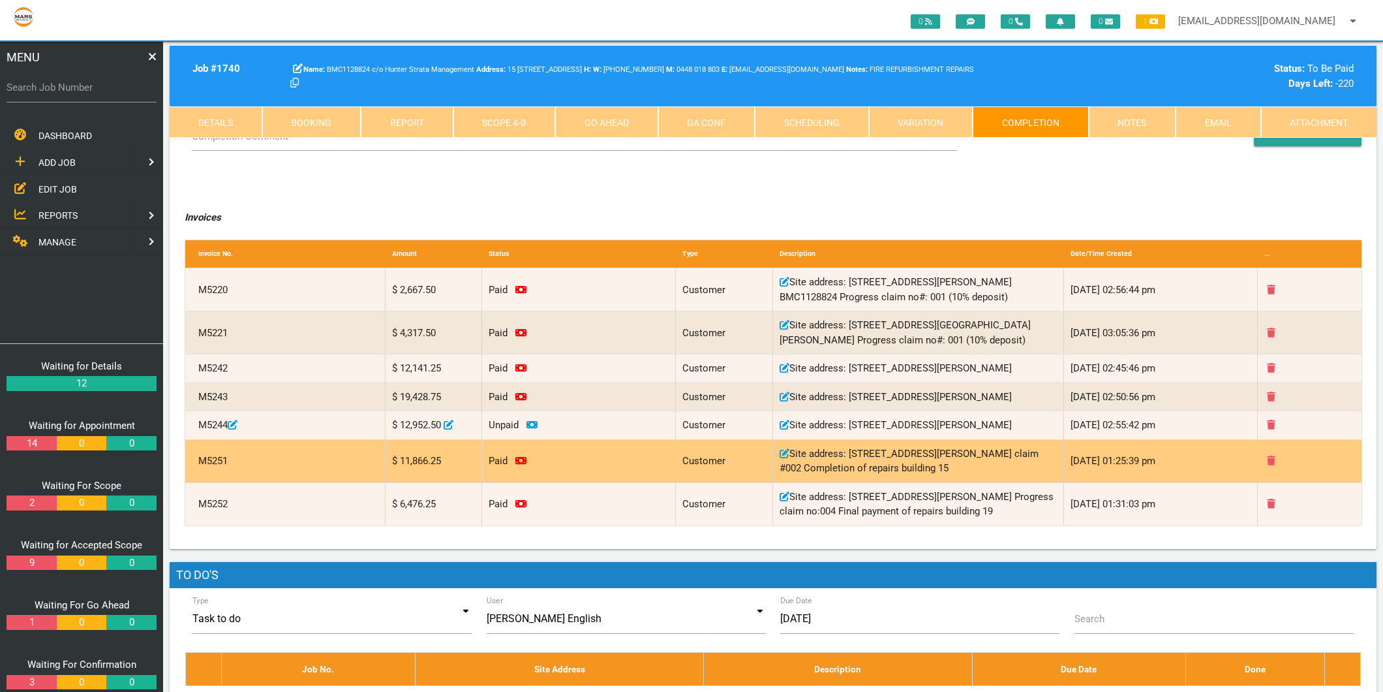
scroll to position [145, 0]
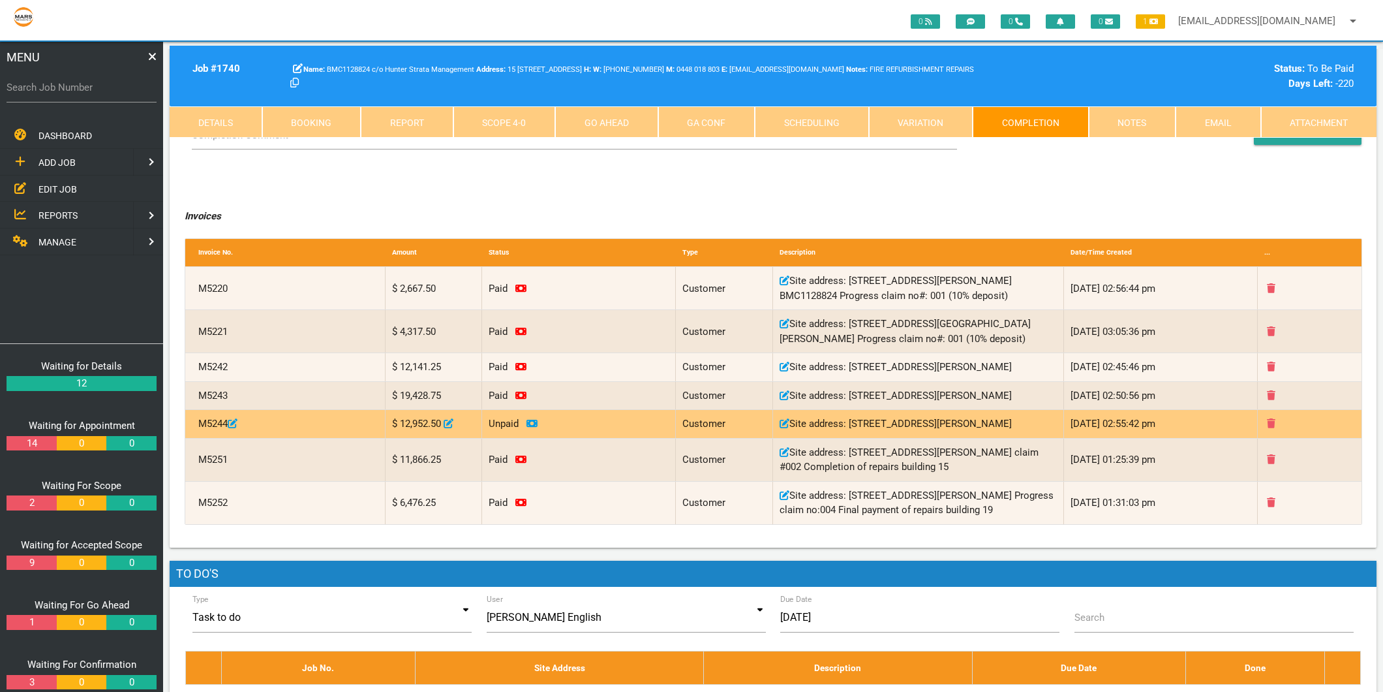
drag, startPoint x: 401, startPoint y: 459, endPoint x: 442, endPoint y: 459, distance: 41.1
click at [442, 438] on div "$ 12,952.50" at bounding box center [434, 424] width 97 height 28
copy div "12,952.50"
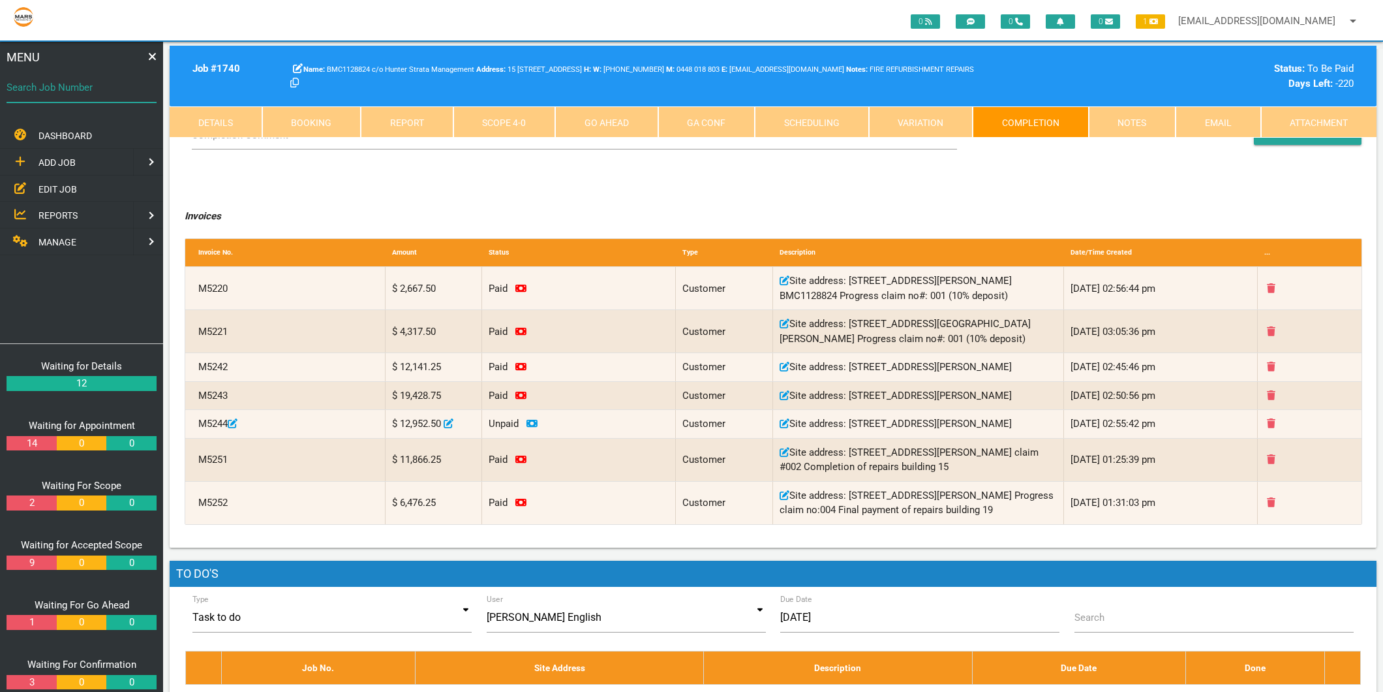
click at [76, 77] on div "Search Job Number" at bounding box center [82, 89] width 150 height 35
type input "1749"
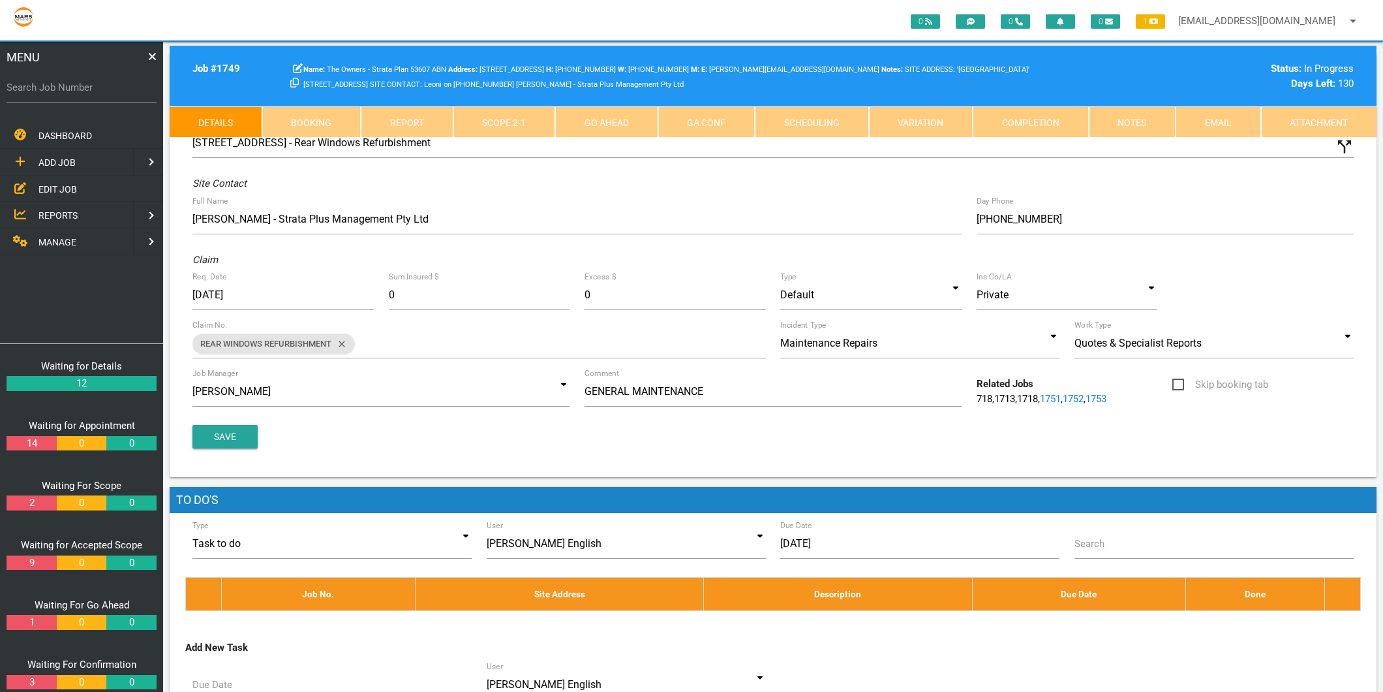
click at [1044, 112] on link "Completion" at bounding box center [1031, 121] width 116 height 31
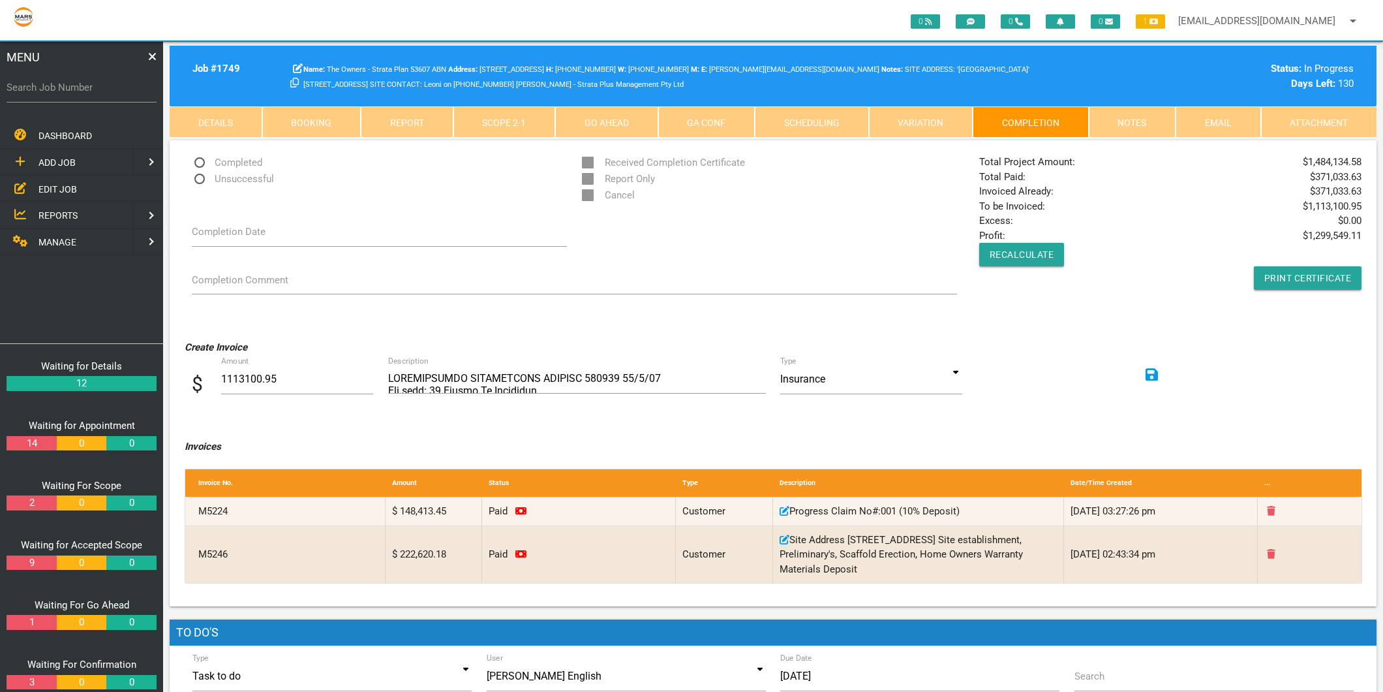
drag, startPoint x: 1309, startPoint y: 163, endPoint x: 1382, endPoint y: 161, distance: 73.1
click at [1382, 161] on main "Job # 1749 The Owners - Strata Plan 53607 ABN [STREET_ADDRESS] H: [PHONE_NUMBER…" at bounding box center [773, 632] width 1220 height 1181
drag, startPoint x: 1382, startPoint y: 161, endPoint x: 1320, endPoint y: 204, distance: 75.5
click at [1320, 204] on span "$ 1,113,100.95" at bounding box center [1332, 206] width 59 height 15
drag, startPoint x: 1308, startPoint y: 161, endPoint x: 1361, endPoint y: 164, distance: 53.0
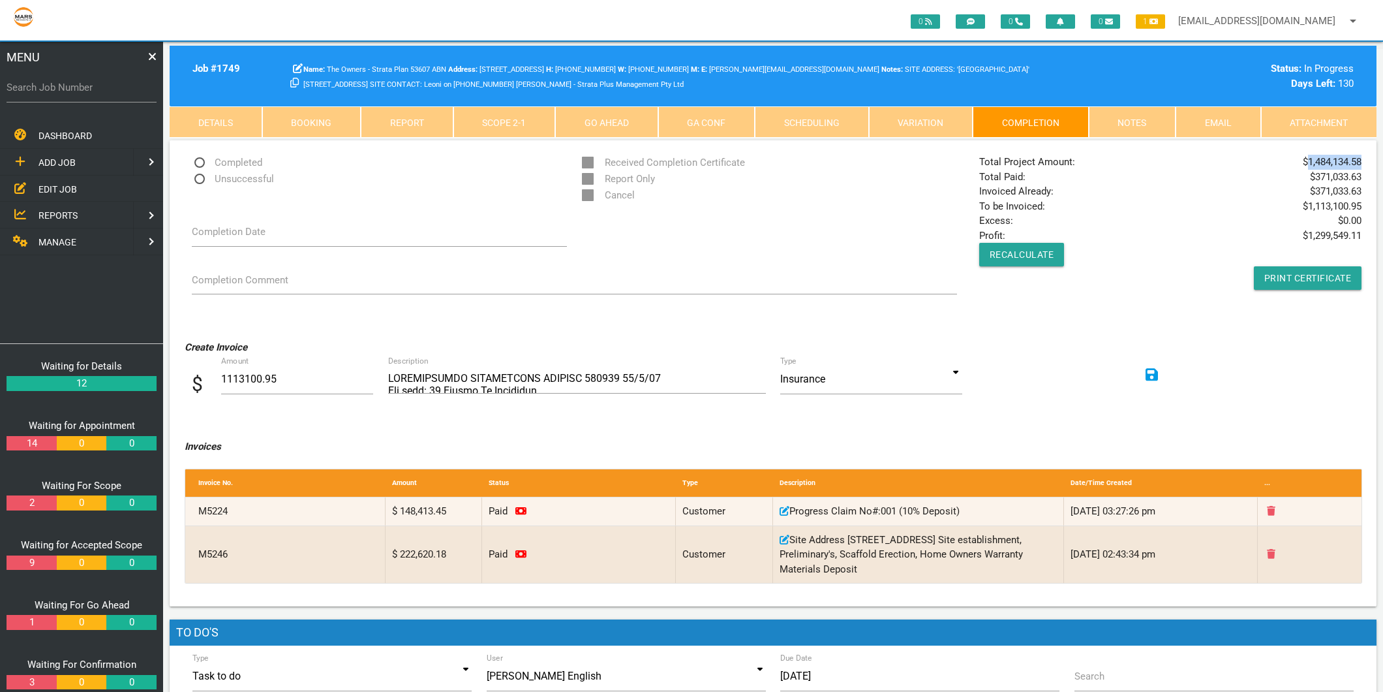
click at [1361, 164] on span "$ 1,484,134.58" at bounding box center [1332, 162] width 59 height 15
copy span "1,484,134.58"
drag, startPoint x: 1314, startPoint y: 179, endPoint x: 1361, endPoint y: 179, distance: 47.0
click at [1361, 179] on span "$ 371,033.63" at bounding box center [1336, 177] width 52 height 15
copy span "371,033.63"
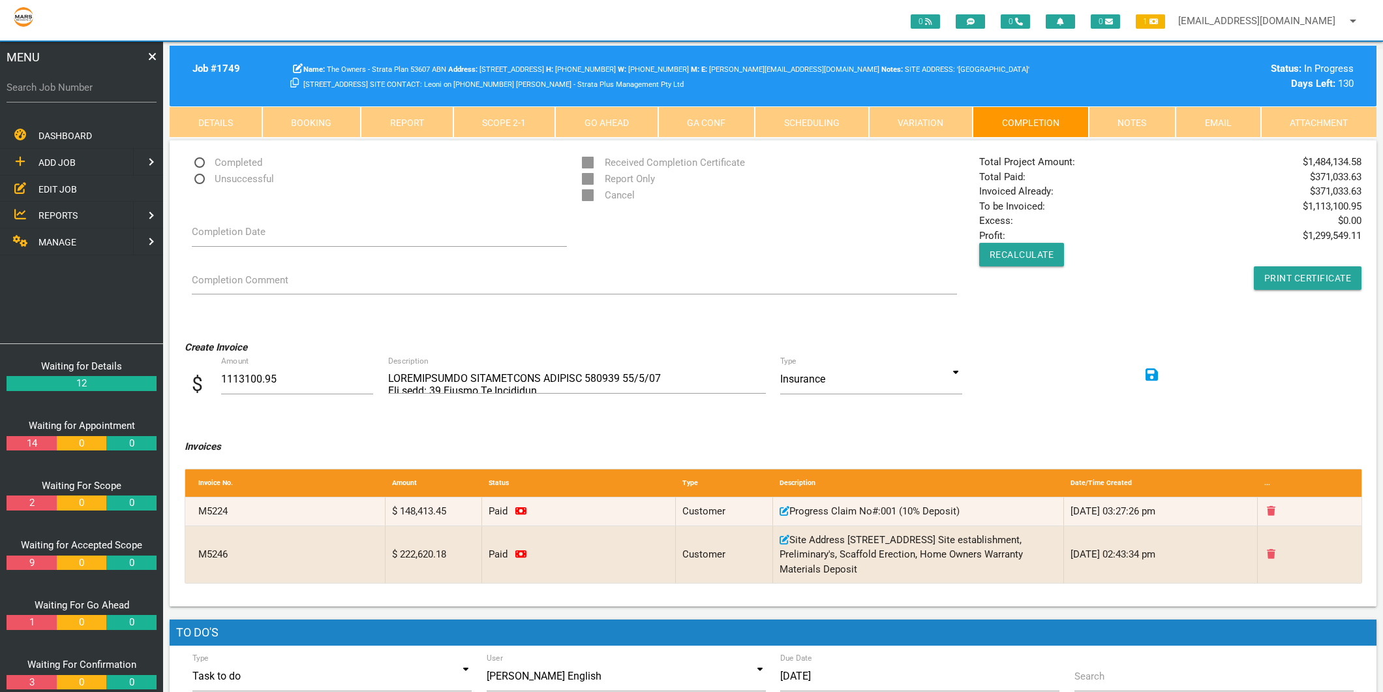
click at [48, 90] on label "Search Job Number" at bounding box center [82, 87] width 150 height 15
click at [48, 90] on input "Search Job Number" at bounding box center [82, 87] width 150 height 30
type input "1750"
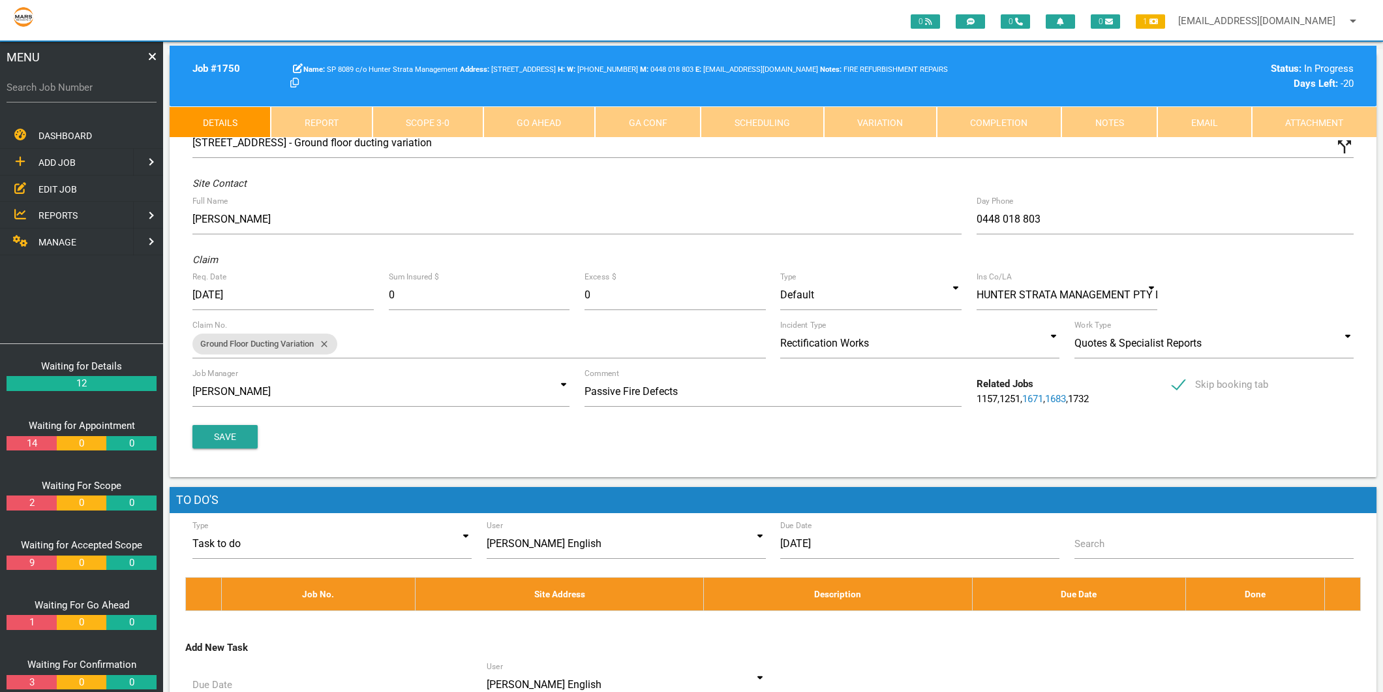
click at [1006, 114] on link "Completion" at bounding box center [999, 121] width 125 height 31
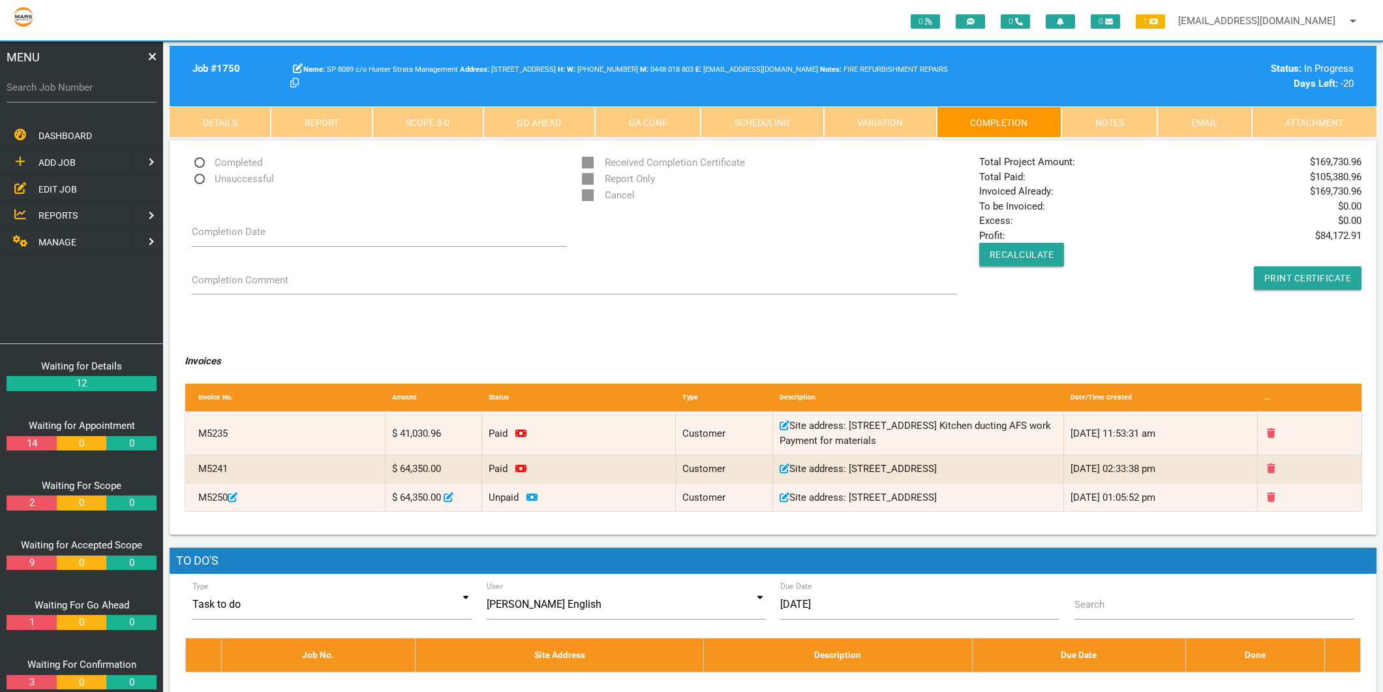
click at [1356, 166] on div "Total Project Amount: $ 169,730.96 Total Paid: $ 105,380.96 Invoiced Already: $…" at bounding box center [1170, 222] width 397 height 135
drag, startPoint x: 1356, startPoint y: 166, endPoint x: 1293, endPoint y: 162, distance: 62.8
click at [1252, 166] on div "Total Project Amount: $ 169,730.96 Total Paid: $ 105,380.96 Invoiced Already: $…" at bounding box center [1170, 222] width 397 height 135
drag, startPoint x: 1316, startPoint y: 162, endPoint x: 1361, endPoint y: 165, distance: 45.8
click at [1361, 165] on span "$ 169,730.96" at bounding box center [1336, 162] width 52 height 15
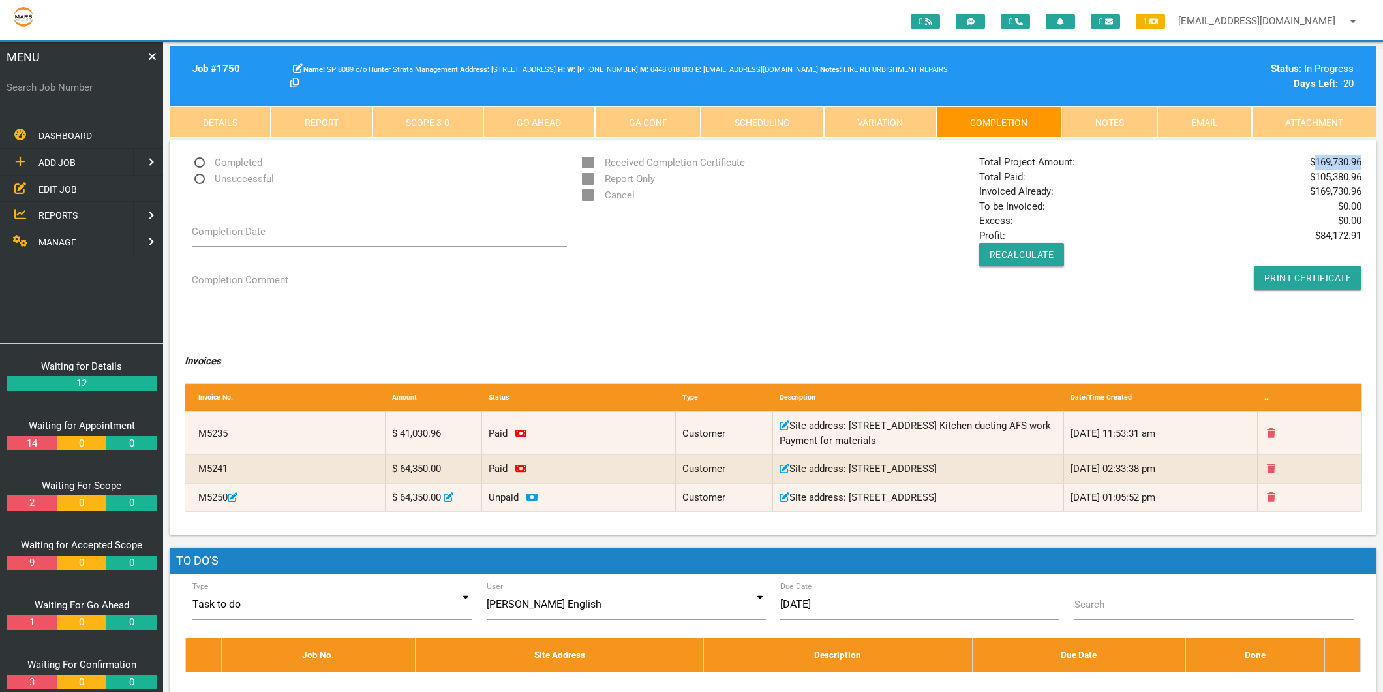
copy span "169,730.96"
drag, startPoint x: 1316, startPoint y: 178, endPoint x: 1360, endPoint y: 180, distance: 43.8
click at [1360, 180] on span "$ 105,380.96" at bounding box center [1336, 177] width 52 height 15
copy span "105,380.96"
click at [236, 166] on span "Completed" at bounding box center [227, 163] width 70 height 16
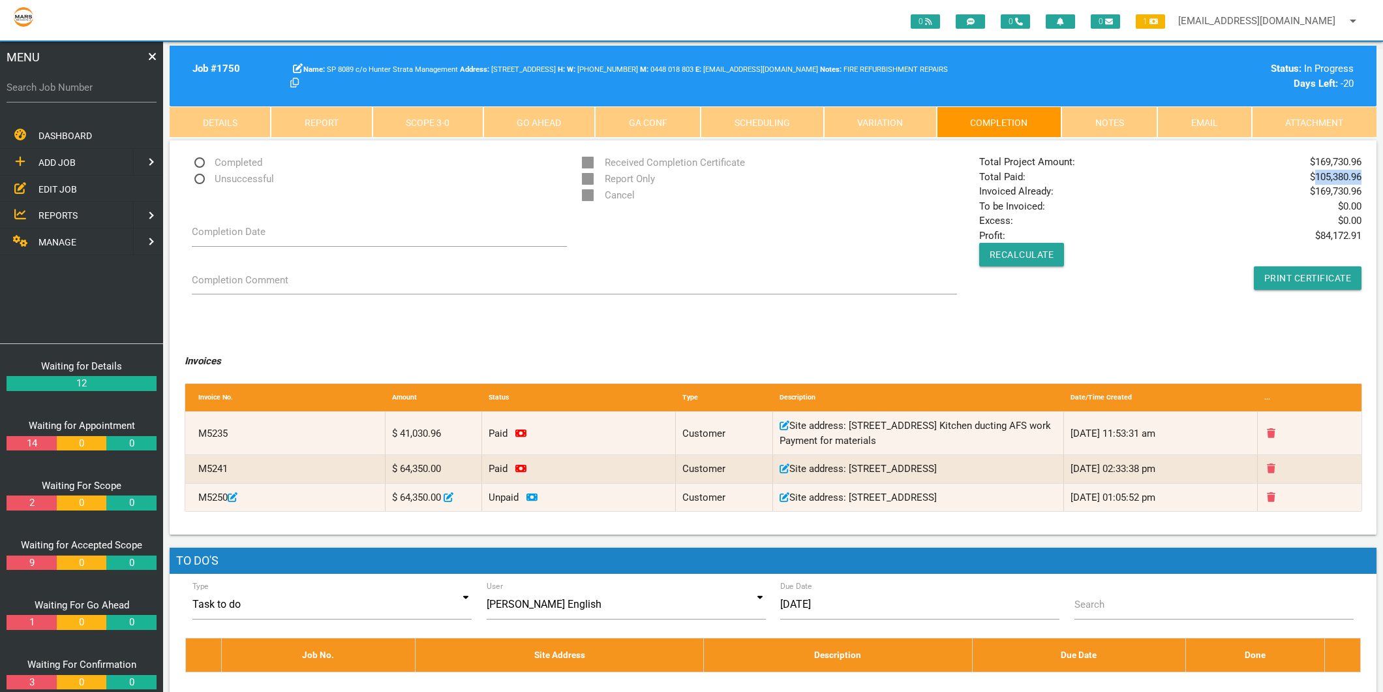
click at [200, 163] on input "Completed" at bounding box center [196, 159] width 8 height 8
radio input "true"
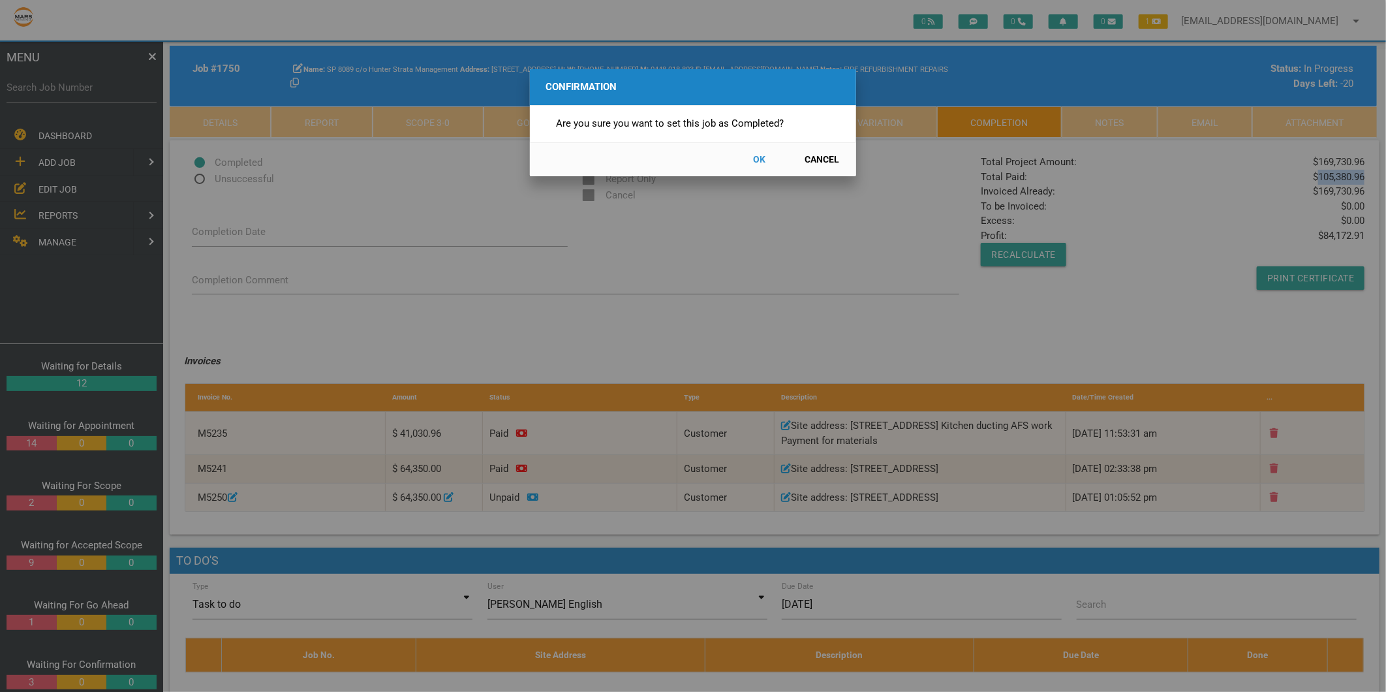
click at [758, 164] on button "OK" at bounding box center [759, 159] width 57 height 23
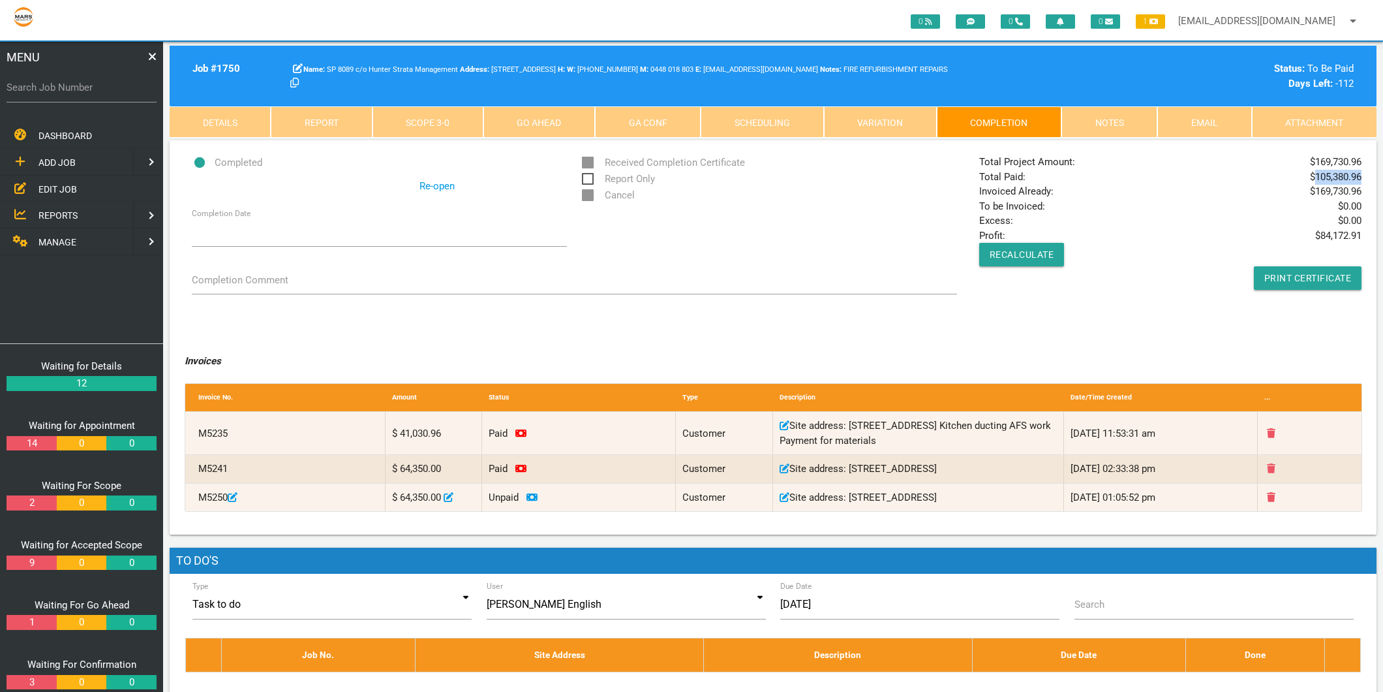
click at [431, 188] on link "Re-open" at bounding box center [437, 186] width 35 height 15
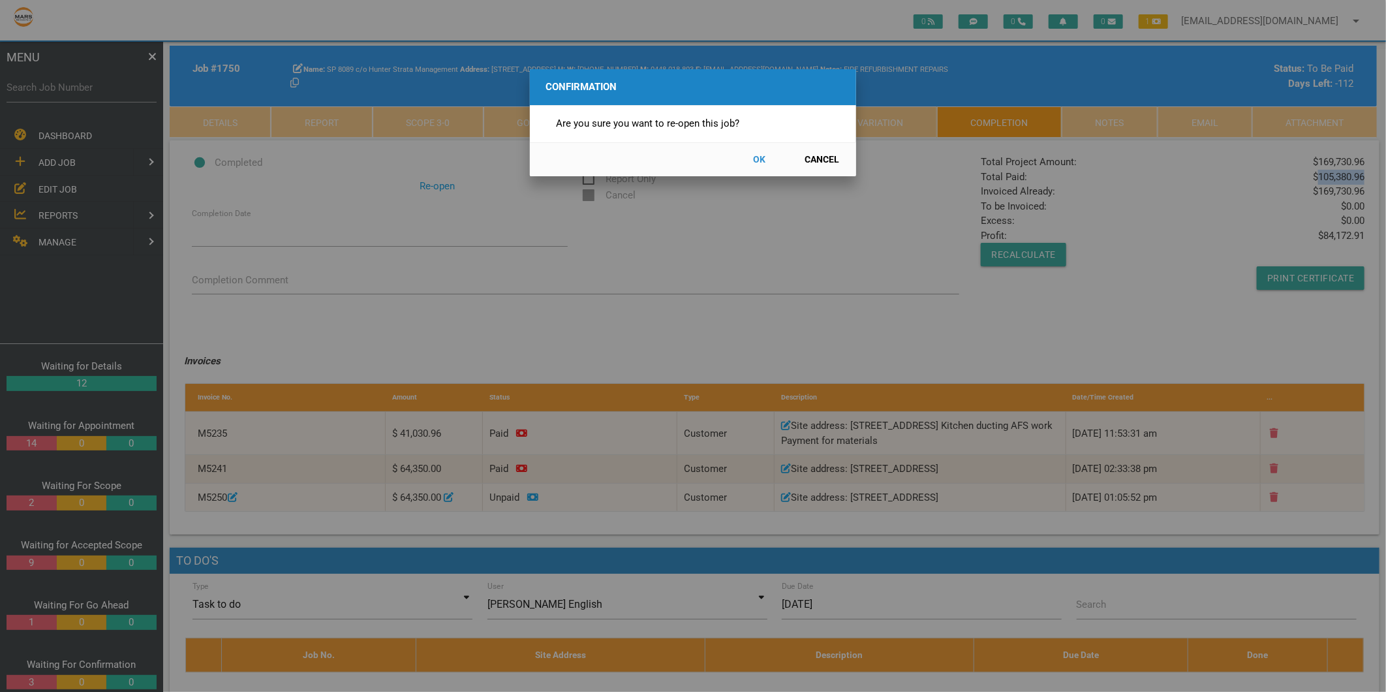
click at [756, 162] on button "OK" at bounding box center [759, 159] width 57 height 23
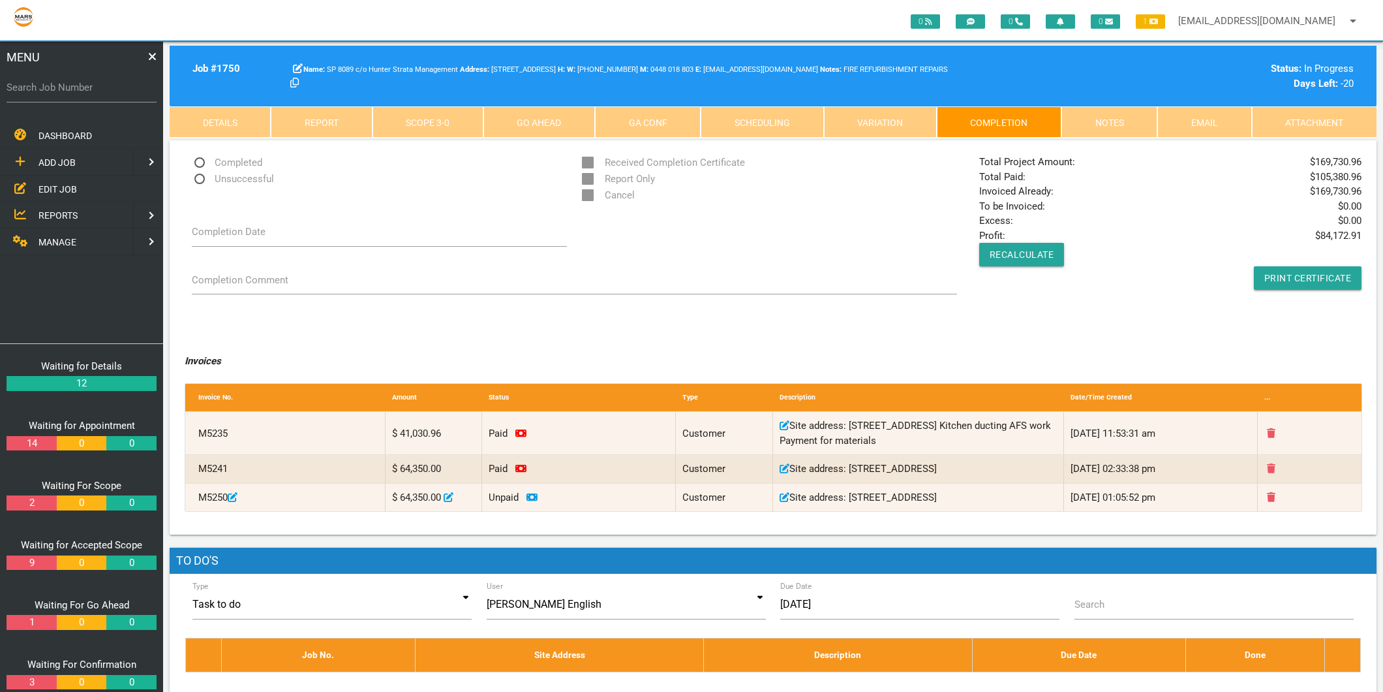
click at [50, 86] on label "Search Job Number" at bounding box center [82, 87] width 150 height 15
click at [50, 86] on input "Search Job Number" at bounding box center [82, 87] width 150 height 30
type input "1751"
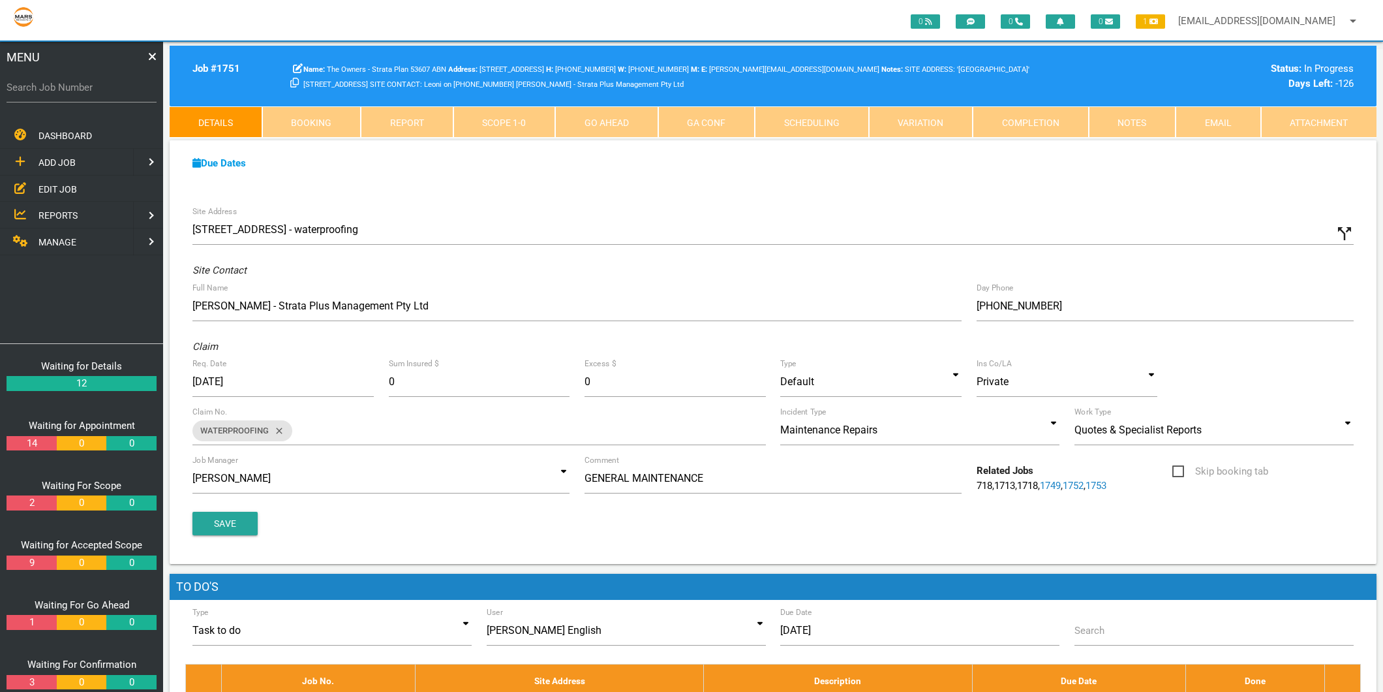
click at [1039, 129] on link "Completion" at bounding box center [1031, 121] width 116 height 31
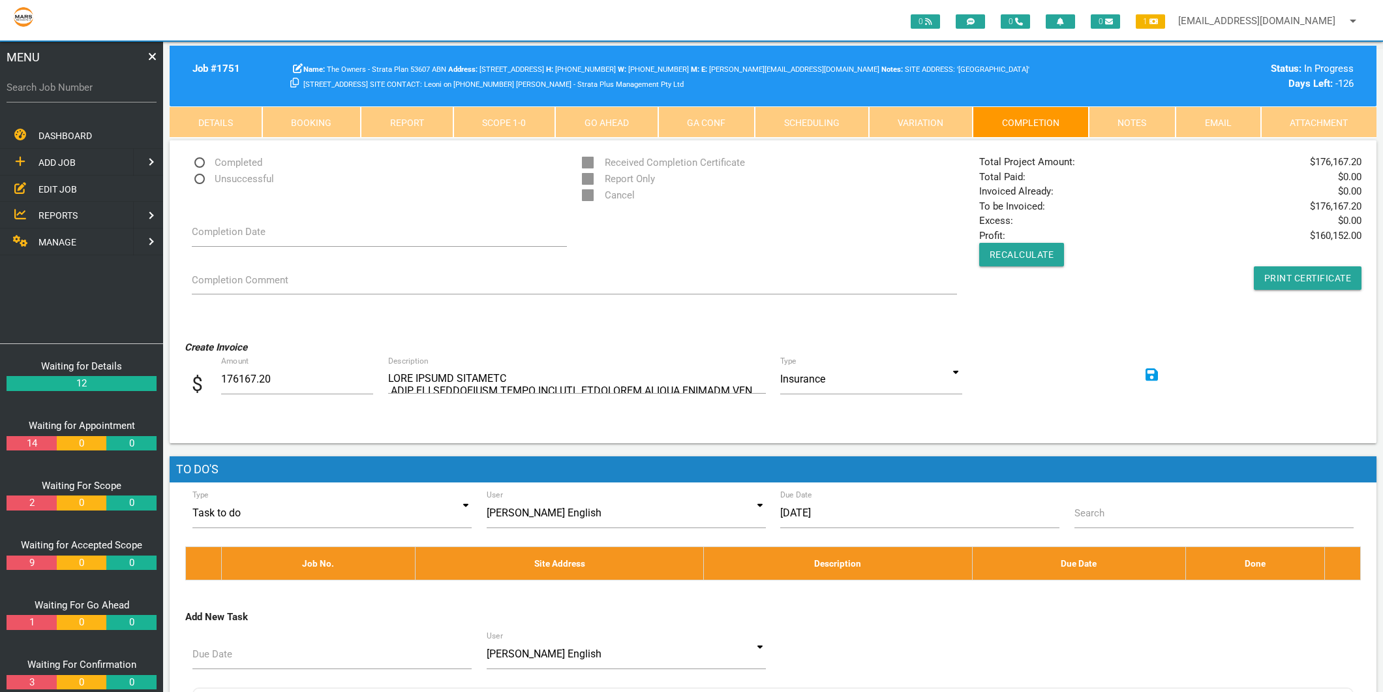
click at [248, 181] on span "Unsuccessful" at bounding box center [233, 179] width 82 height 16
click at [200, 179] on input "Unsuccessful" at bounding box center [196, 175] width 8 height 8
radio input "true"
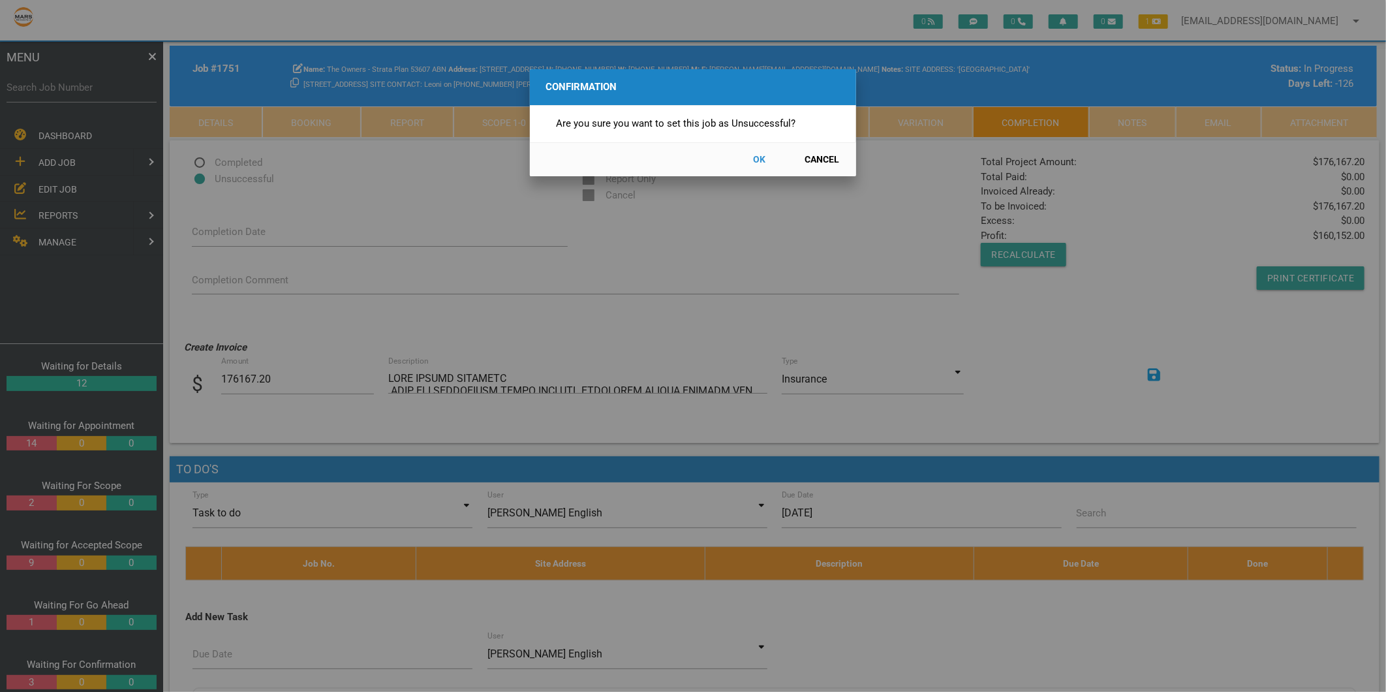
click at [763, 160] on button "OK" at bounding box center [759, 159] width 57 height 23
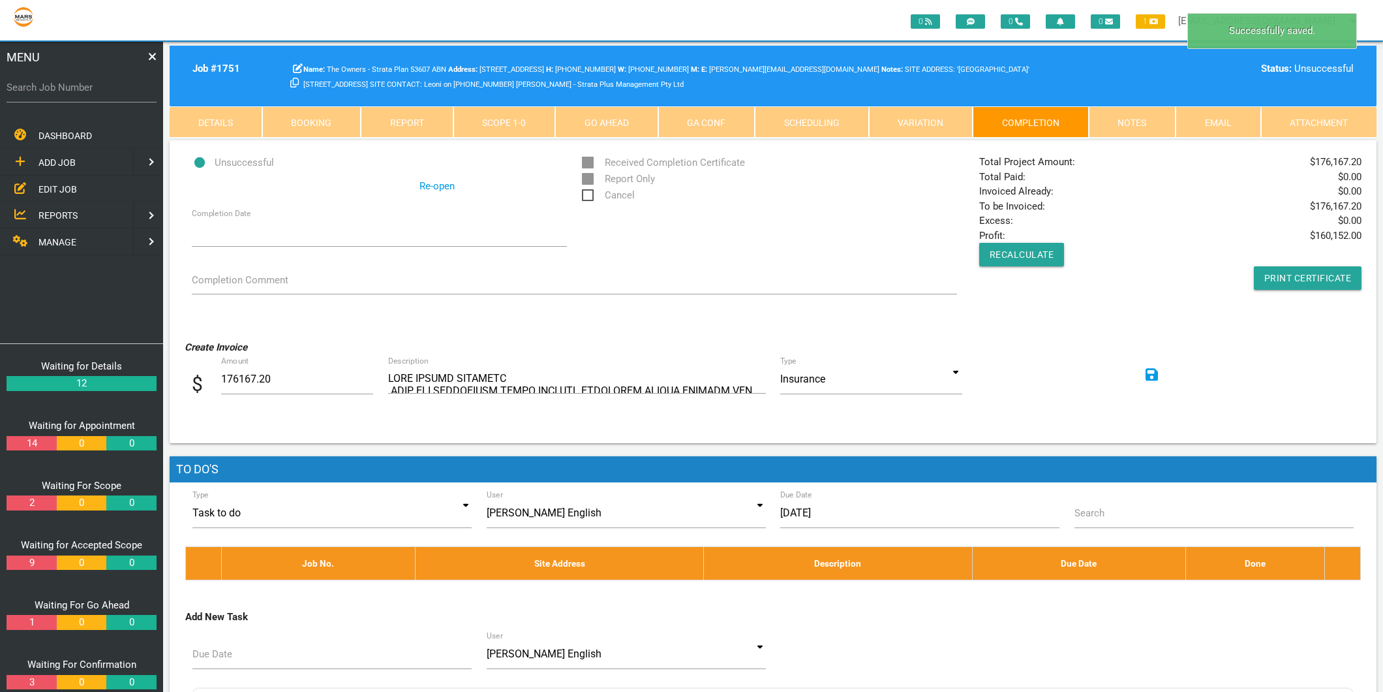
click at [1143, 121] on link "Notes" at bounding box center [1132, 121] width 87 height 31
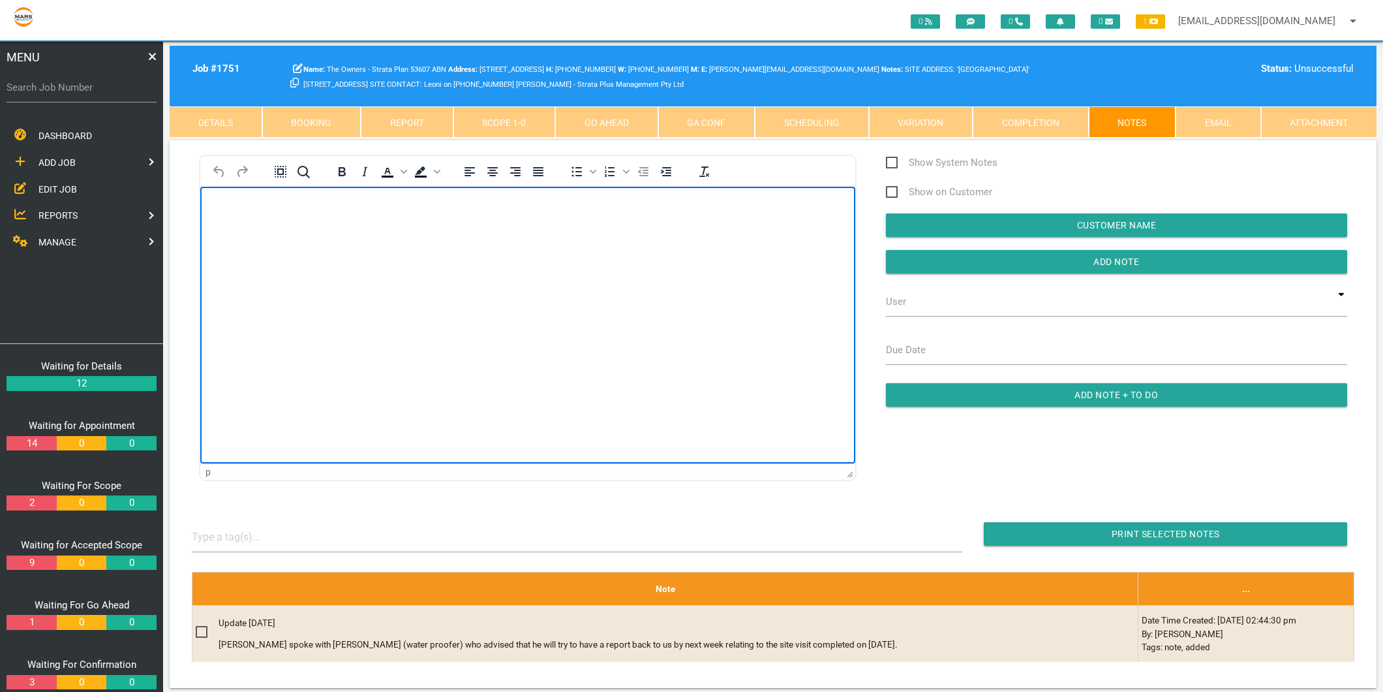
click at [467, 246] on html at bounding box center [527, 216] width 655 height 59
click at [583, 206] on p "Spoke to [PERSON_NAME] doing up the WIP report for MB - This has been incorpera…" at bounding box center [528, 208] width 623 height 10
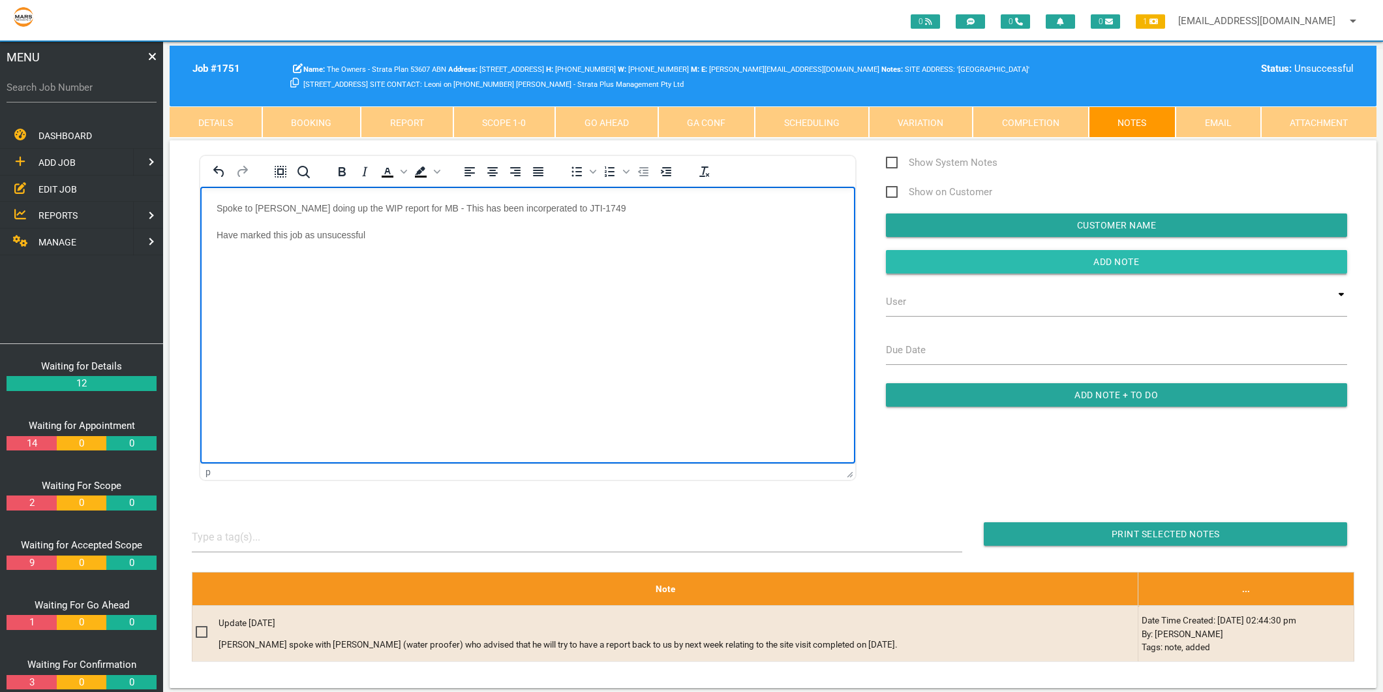
click at [1134, 255] on input "Add Note" at bounding box center [1116, 261] width 461 height 23
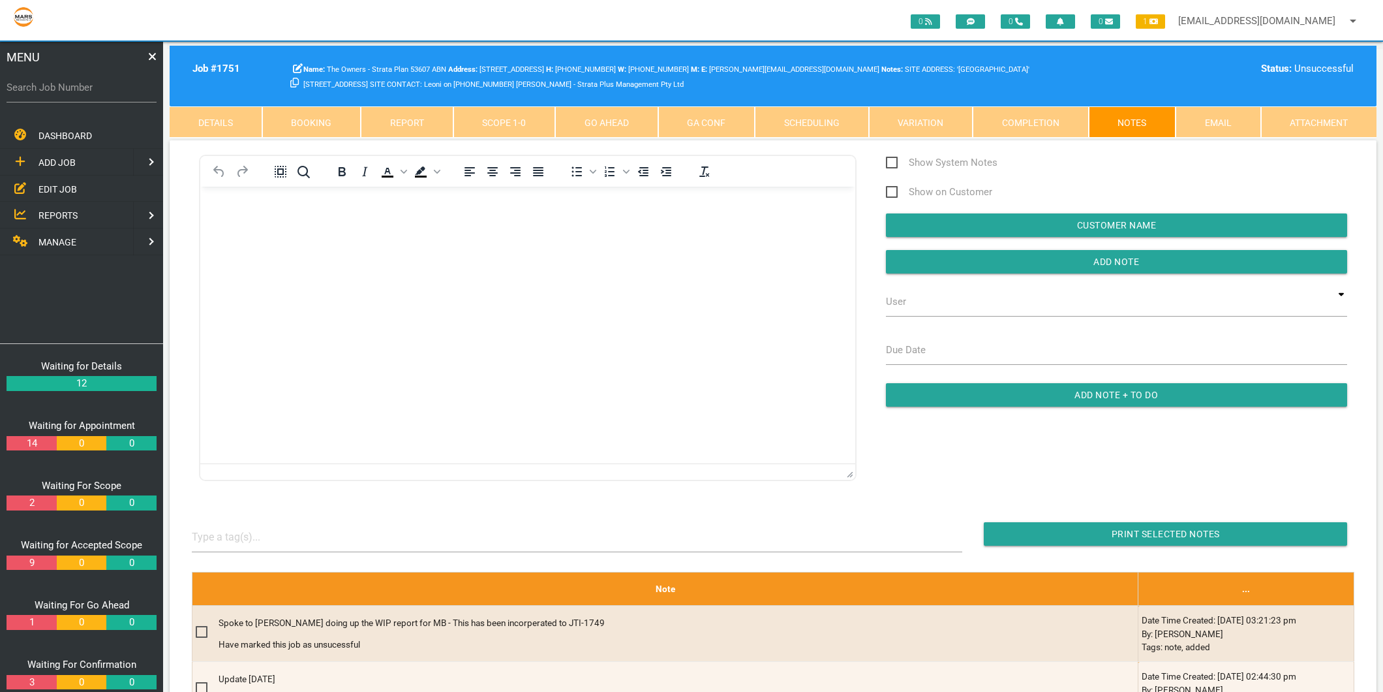
click at [54, 91] on label "Search Job Number" at bounding box center [82, 87] width 150 height 15
click at [54, 91] on input "Search Job Number" at bounding box center [82, 87] width 150 height 30
type input "1746"
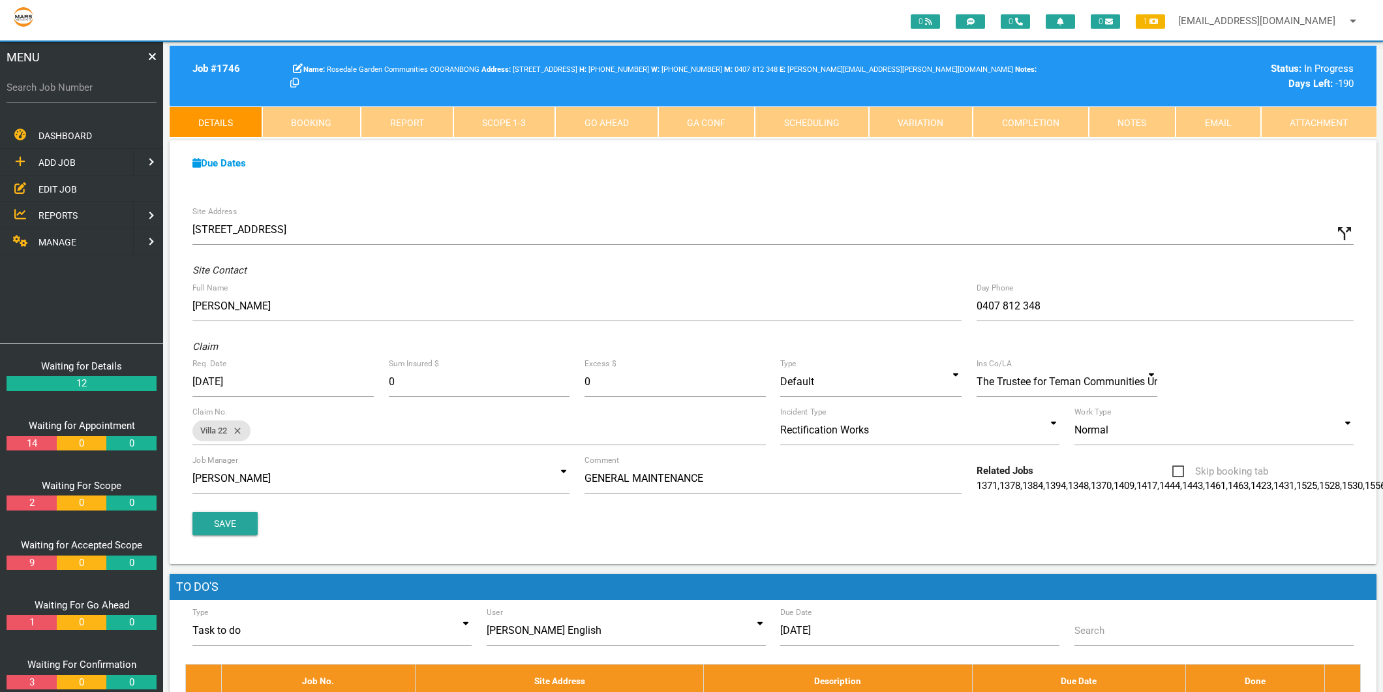
click at [1056, 112] on link "Completion" at bounding box center [1031, 121] width 116 height 31
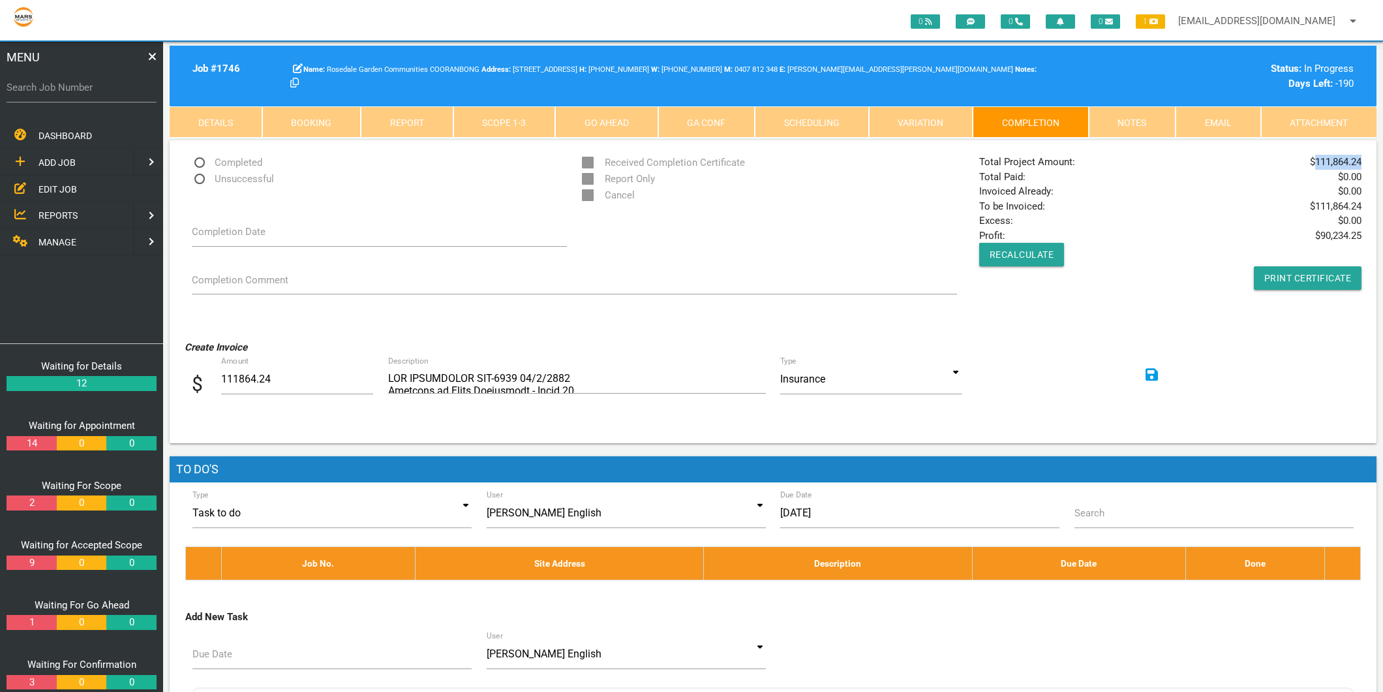
drag, startPoint x: 1316, startPoint y: 164, endPoint x: 1360, endPoint y: 161, distance: 43.8
click at [1360, 161] on span "$ 111,864.24" at bounding box center [1336, 162] width 52 height 15
click at [97, 86] on label "Search Job Number" at bounding box center [82, 87] width 150 height 15
click at [97, 86] on input "Search Job Number" at bounding box center [82, 87] width 150 height 30
type input "1767"
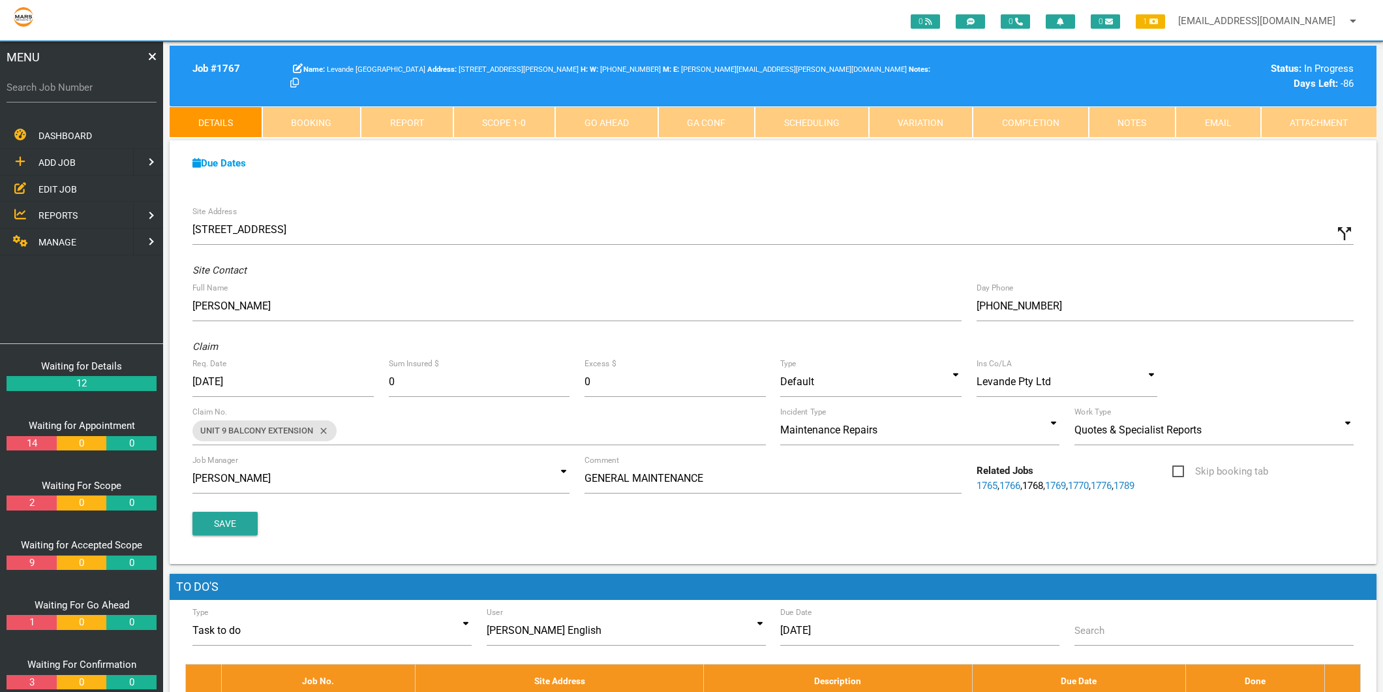
click at [1126, 119] on link "Notes" at bounding box center [1132, 121] width 87 height 31
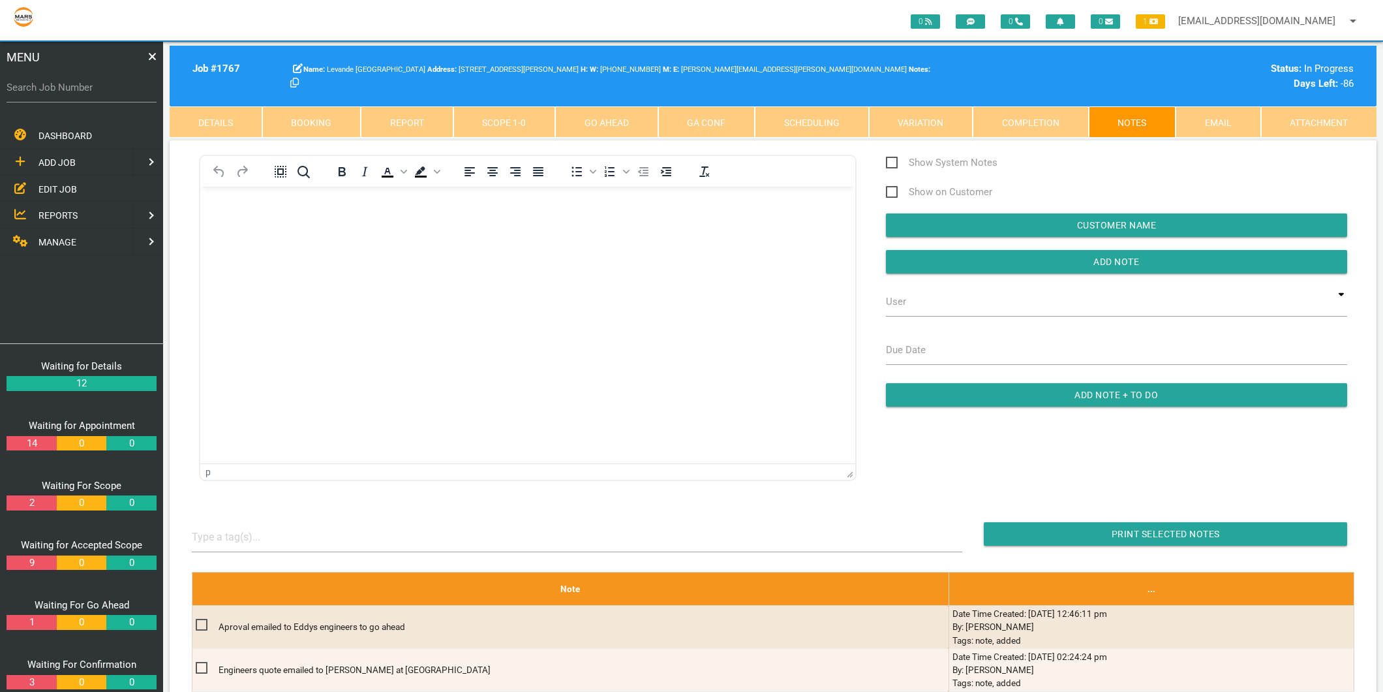
click at [1011, 119] on link "Completion" at bounding box center [1031, 121] width 116 height 31
